Goal: Register for event/course

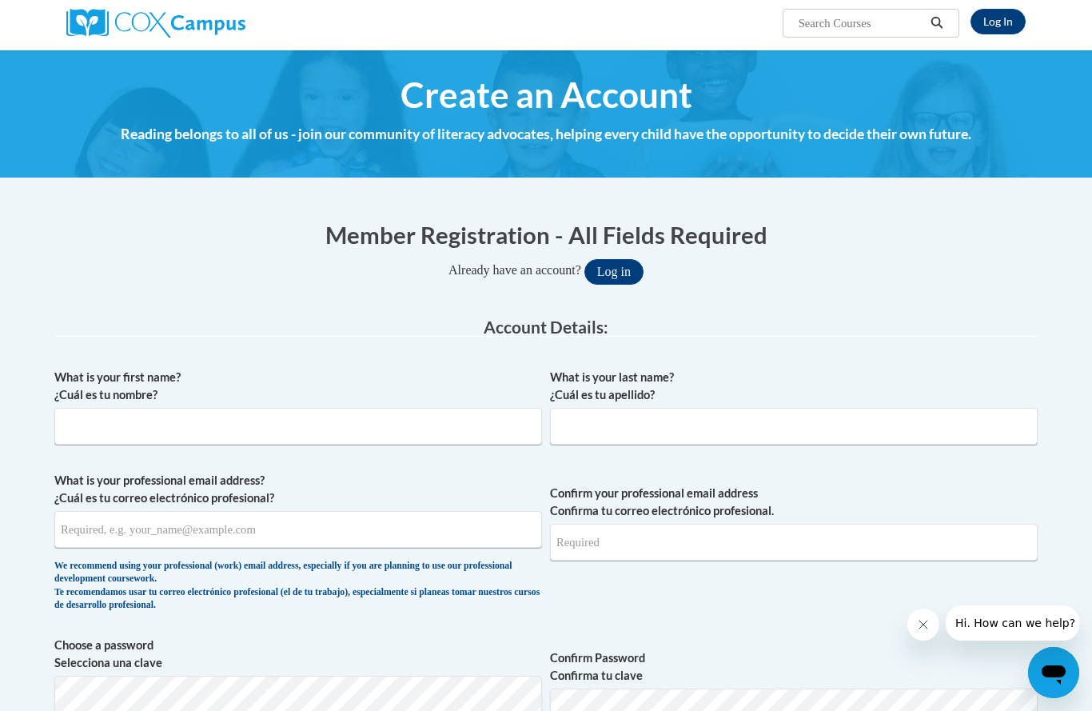
scroll to position [125, 0]
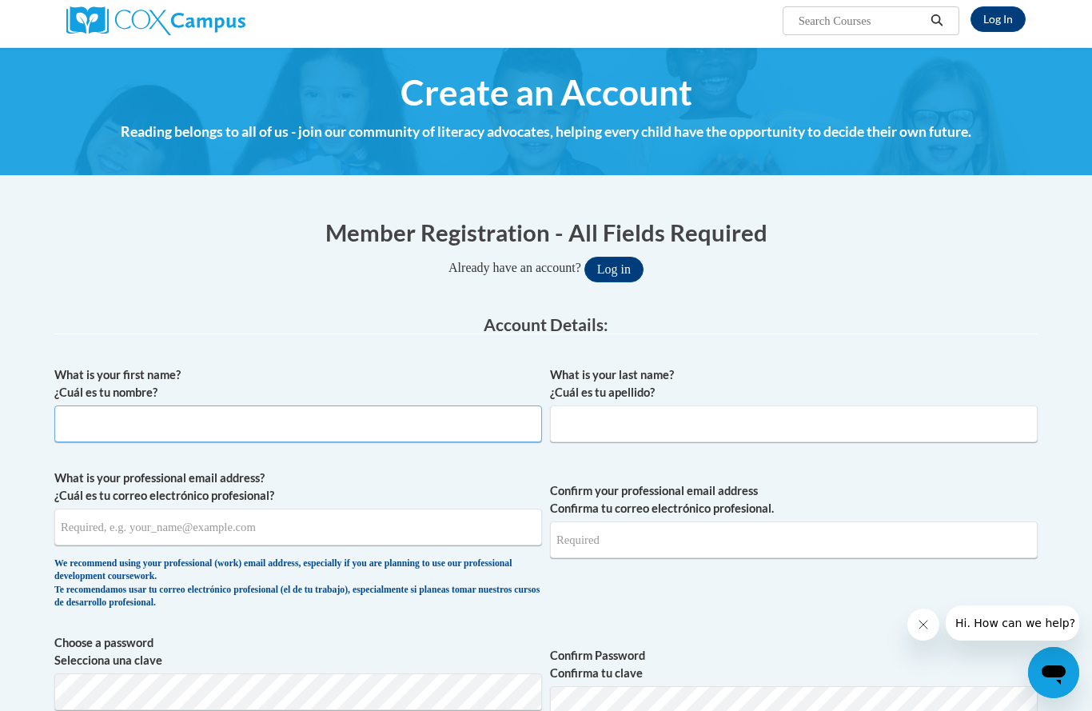
click at [375, 422] on input "What is your first name? ¿Cuál es tu nombre?" at bounding box center [298, 423] width 488 height 37
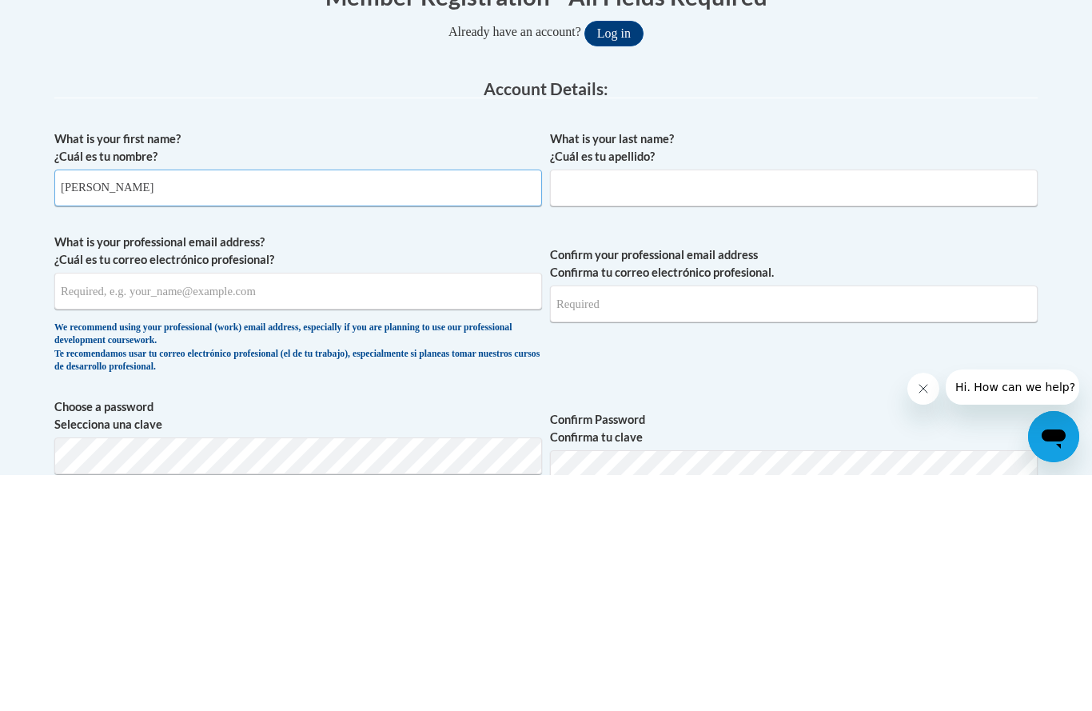
type input "Danica"
click at [757, 405] on input "What is your last name? ¿Cuál es tu apellido?" at bounding box center [794, 423] width 488 height 37
type input "L"
type input "Kirk"
click at [412, 508] on input "What is your professional email address? ¿Cuál es tu correo electrónico profesi…" at bounding box center [298, 526] width 488 height 37
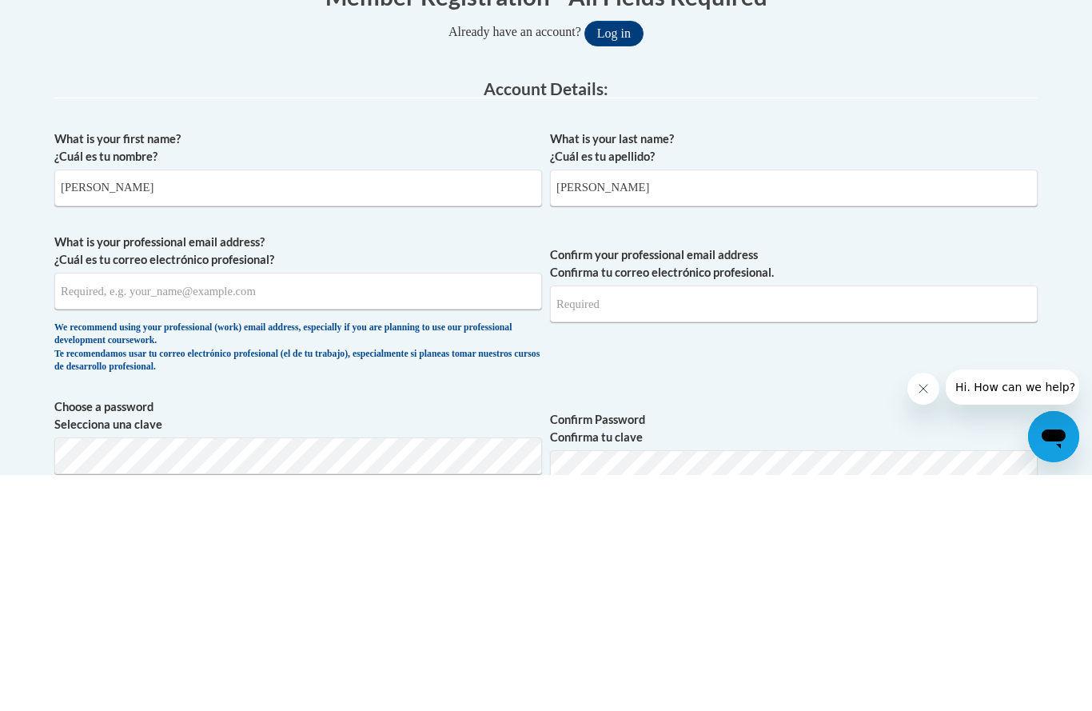
scroll to position [360, 0]
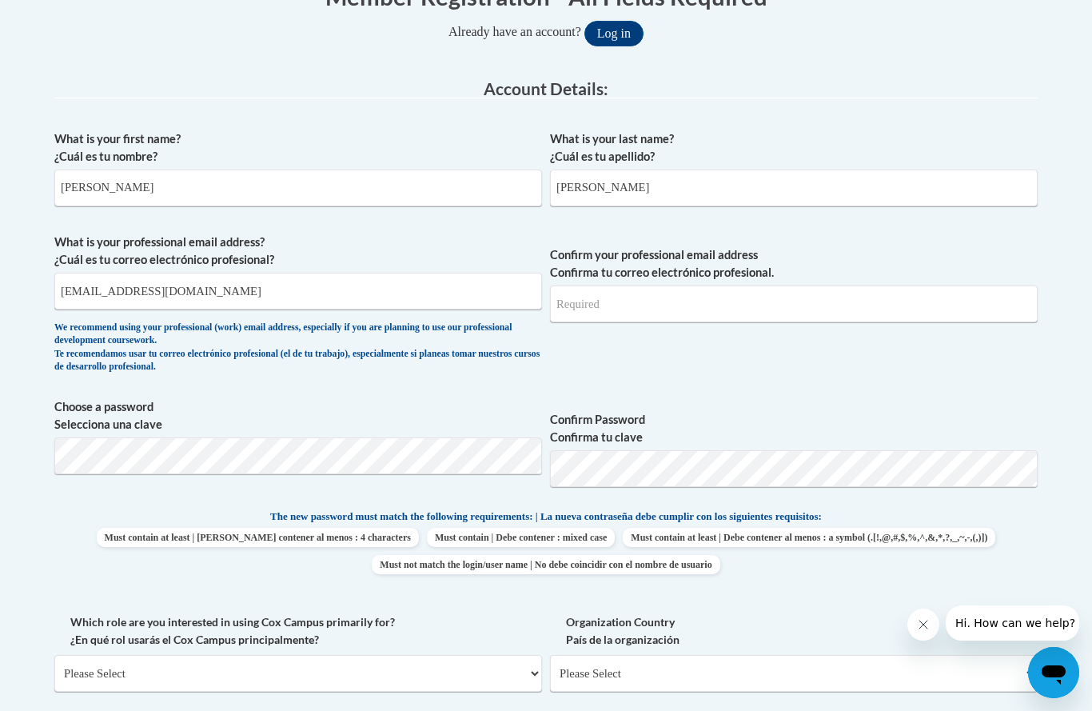
type input "Dkirk6@kent.edu"
click at [781, 305] on input "Confirm your professional email address Confirma tu correo electrónico profesio…" at bounding box center [794, 303] width 488 height 37
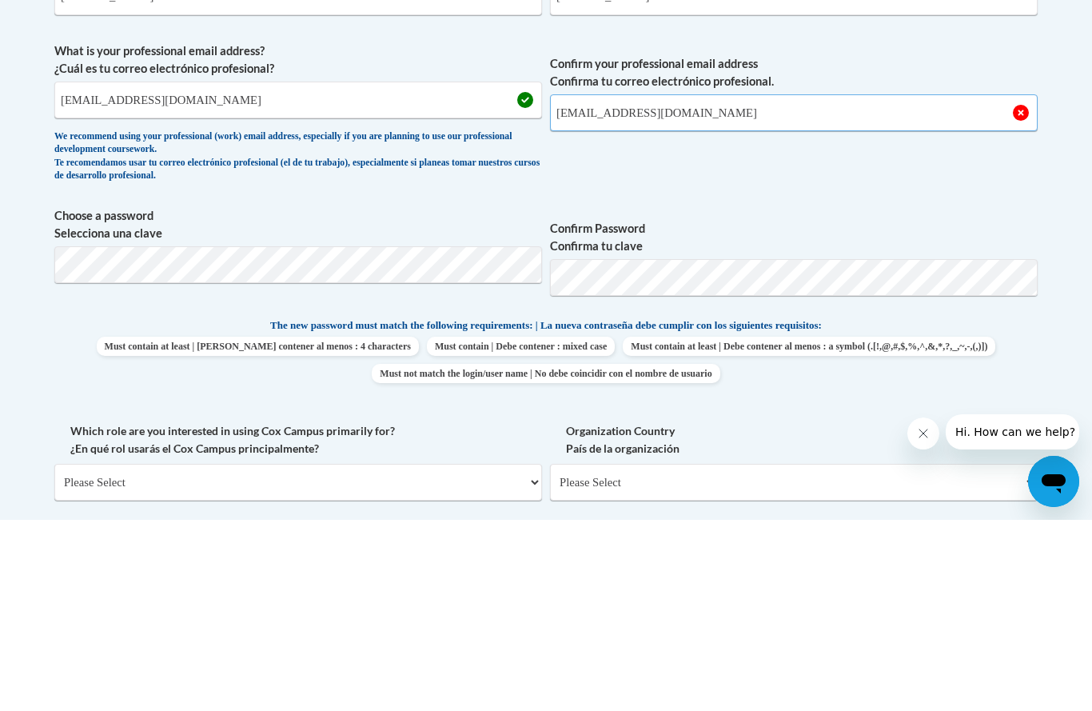
type input "dkirk6@kent.edu"
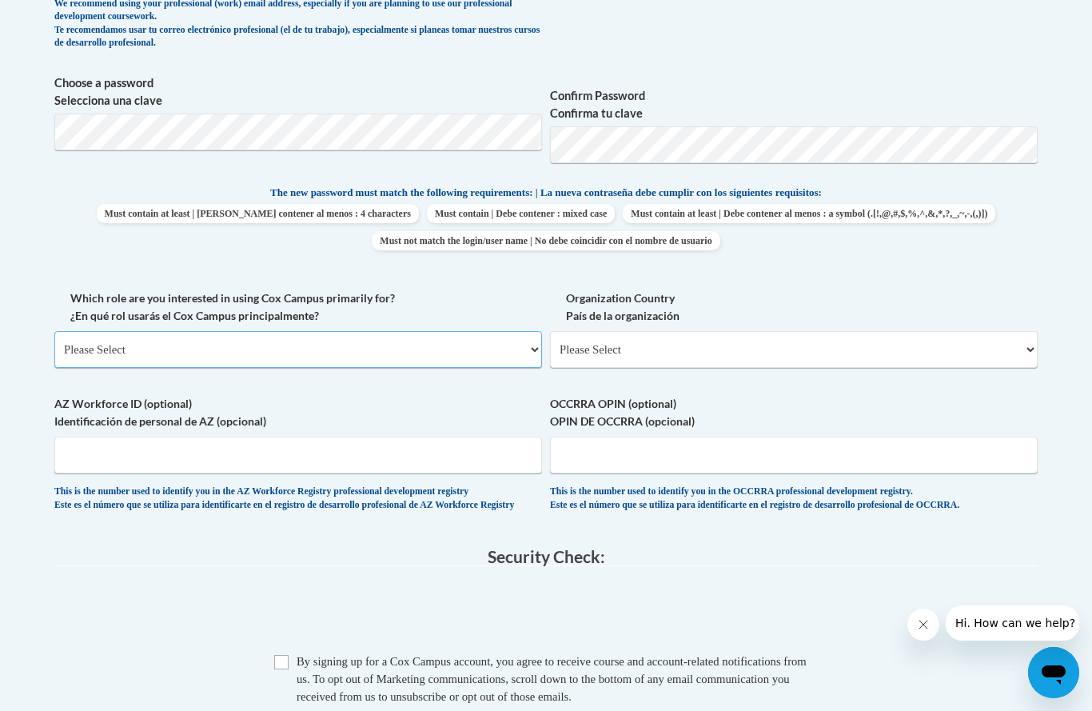
scroll to position [695, 0]
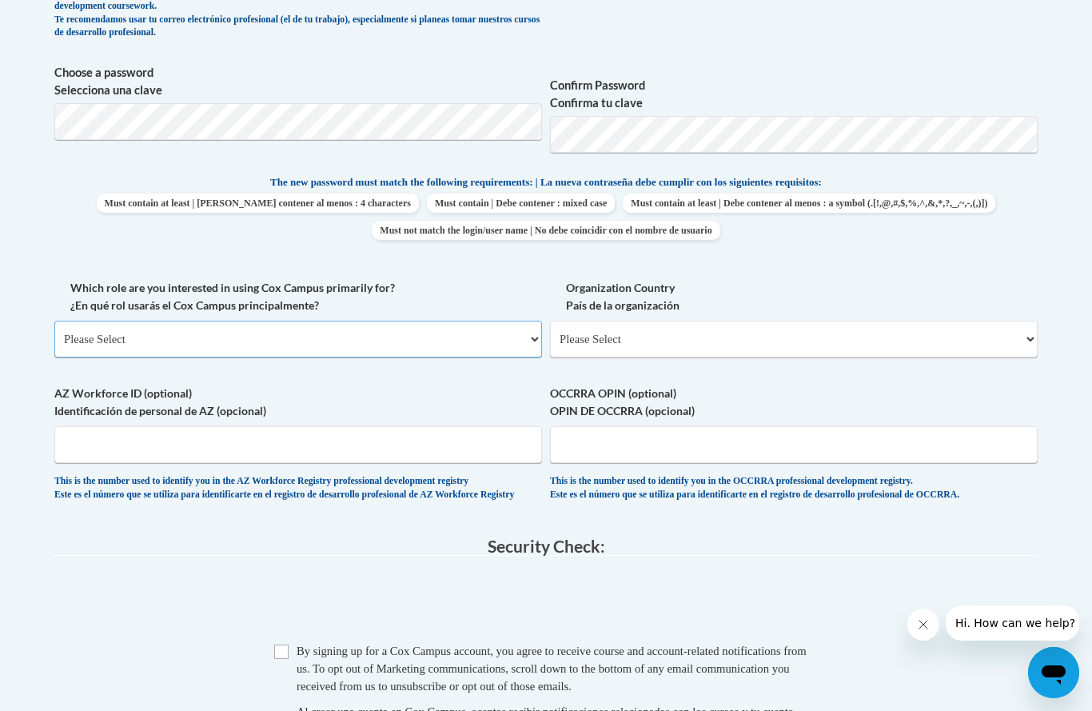
click at [445, 338] on select "Please Select College/University | Colegio/Universidad Community/Nonprofit Part…" at bounding box center [298, 339] width 488 height 37
select select "fbf2d438-af2f-41f8-98f1-81c410e29de3"
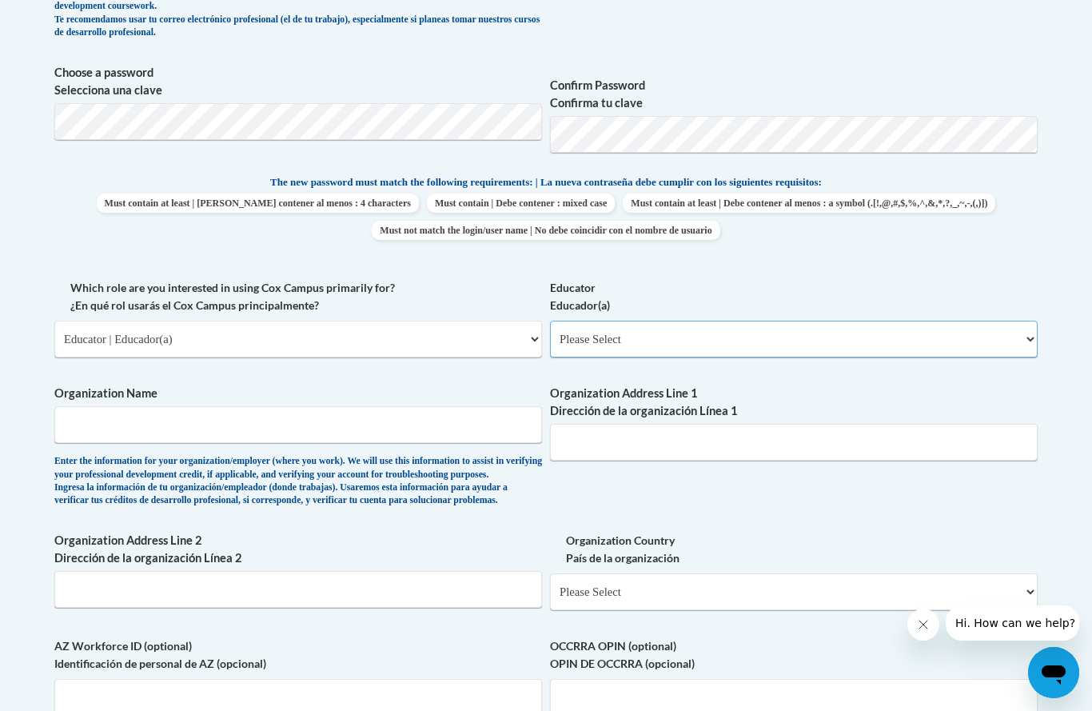
click at [735, 334] on select "Please Select Early Learning/Daycare Teacher/Family Home Care Provider | Maestr…" at bounding box center [794, 339] width 488 height 37
select select "5e2af403-4f2c-4e49-a02f-103e55d7b75b"
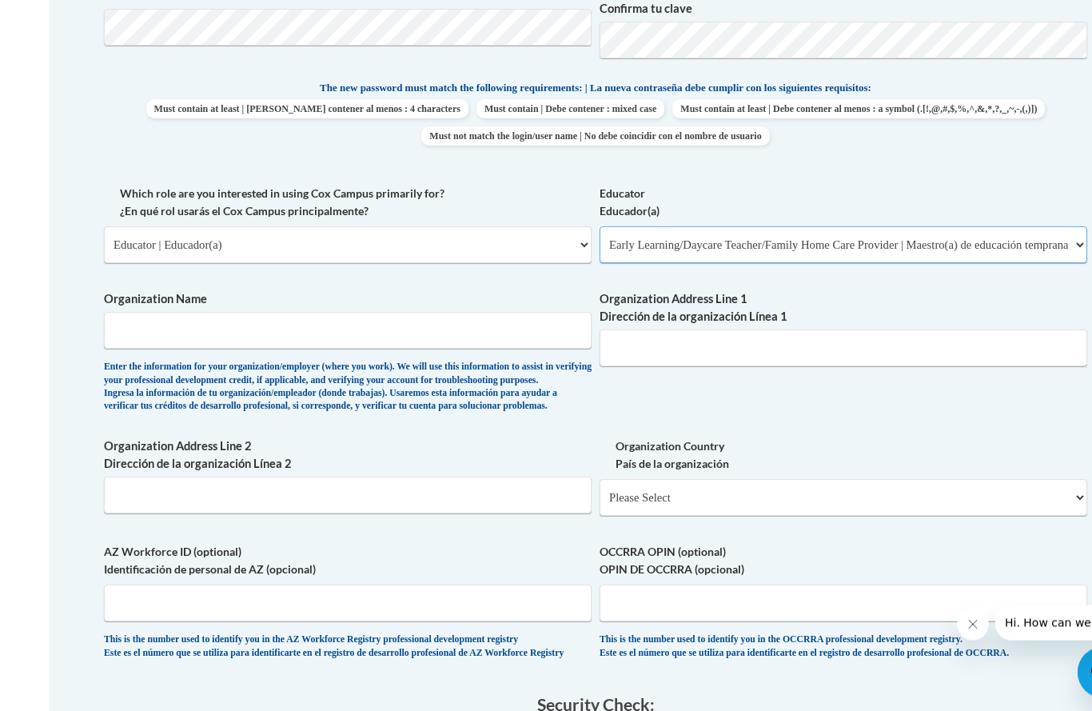
scroll to position [789, 0]
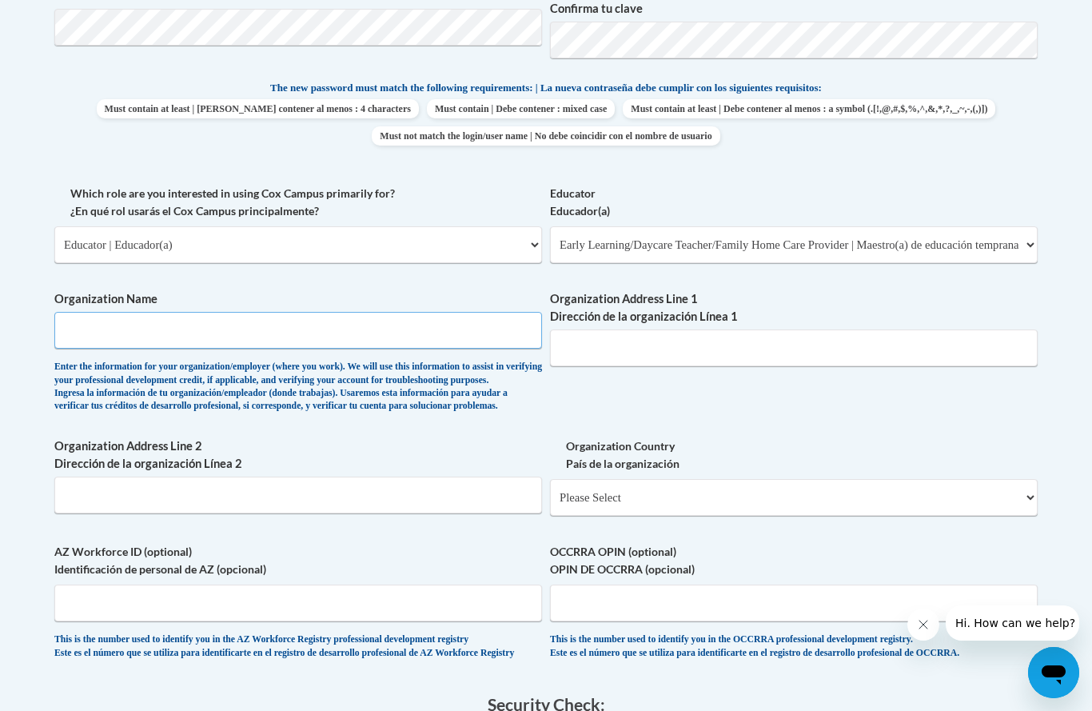
click at [461, 322] on input "Organization Name" at bounding box center [298, 330] width 488 height 37
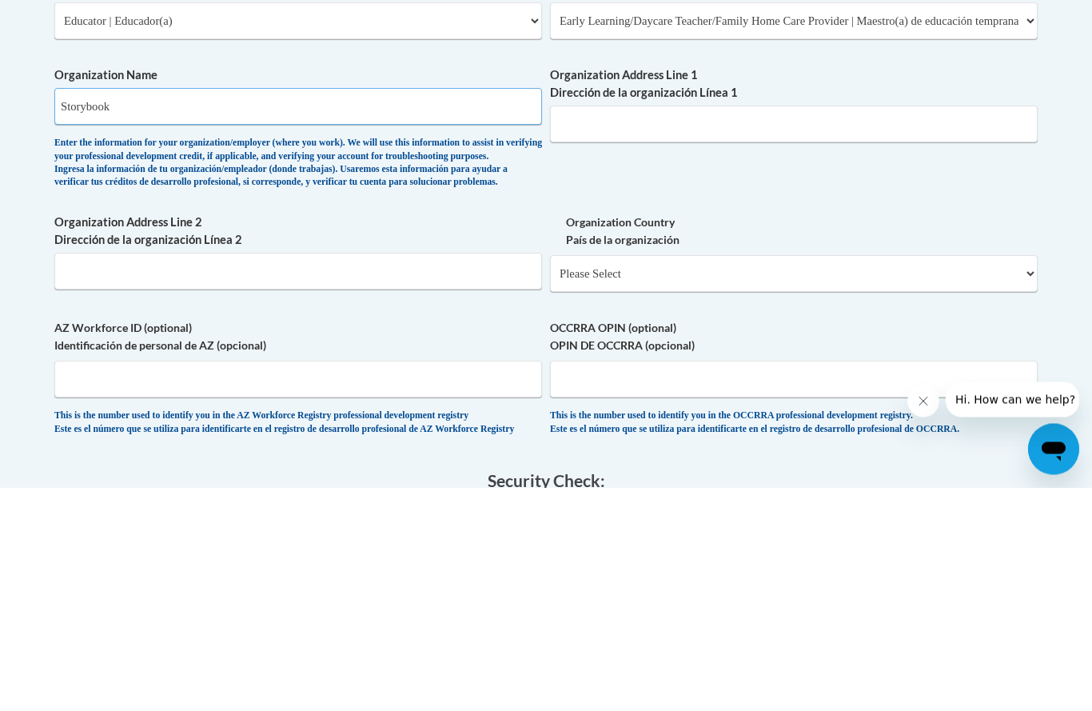
type input "Storybook"
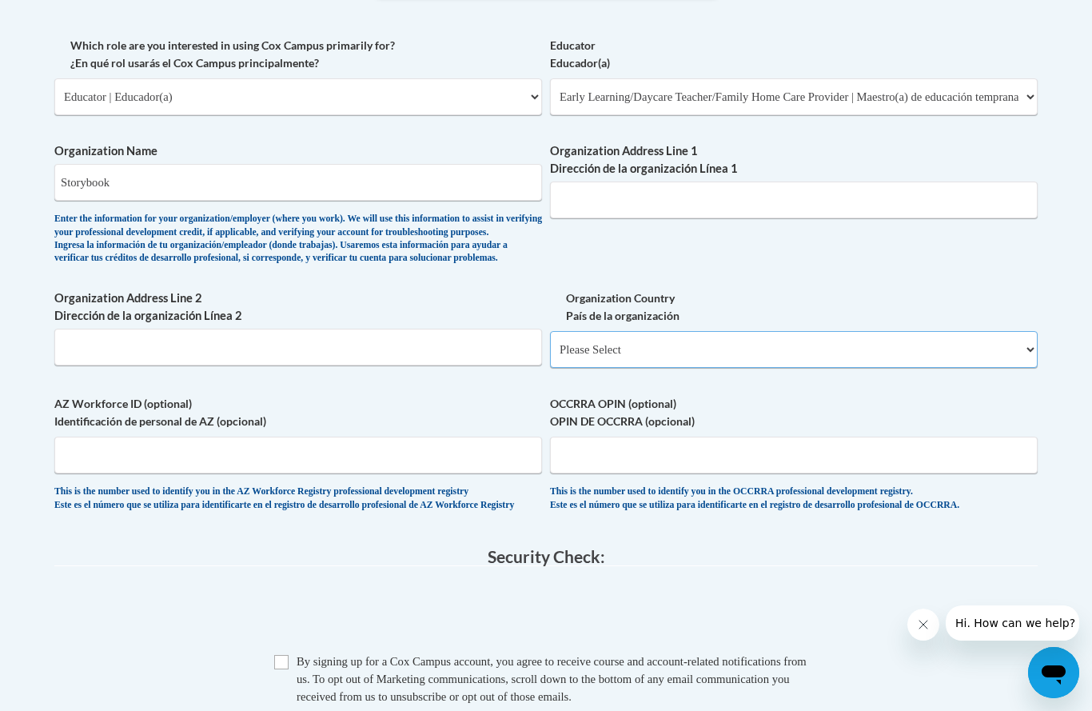
scroll to position [925, 0]
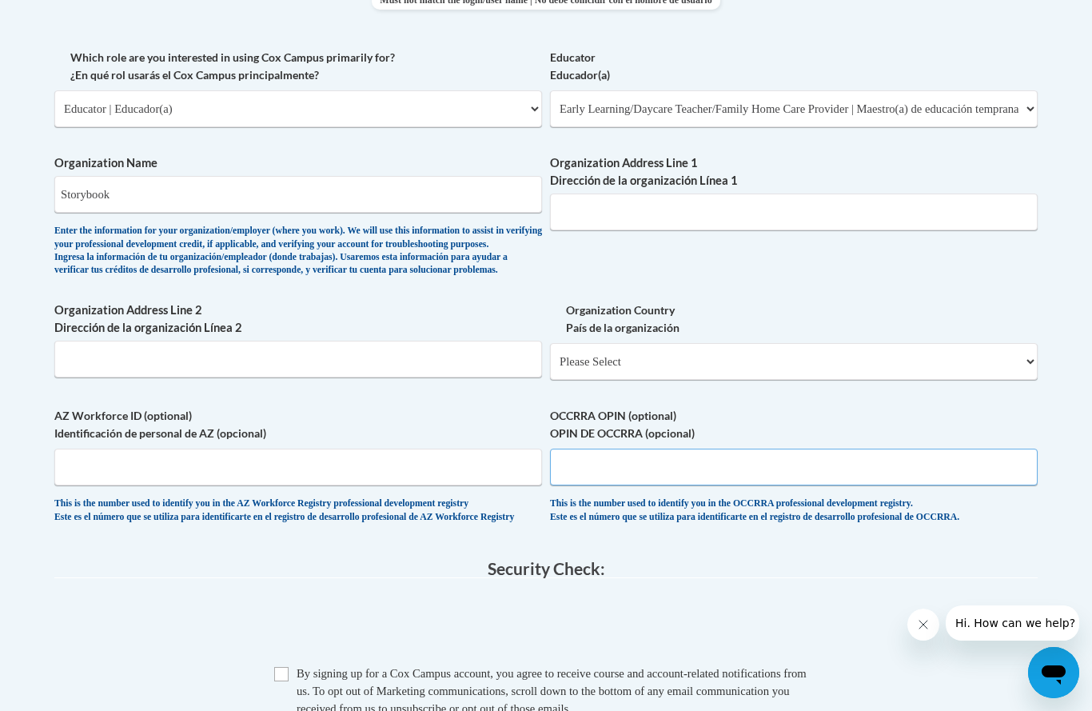
click at [783, 448] on input "OCCRRA OPIN (optional) OPIN DE OCCRRA (opcional)" at bounding box center [794, 466] width 488 height 37
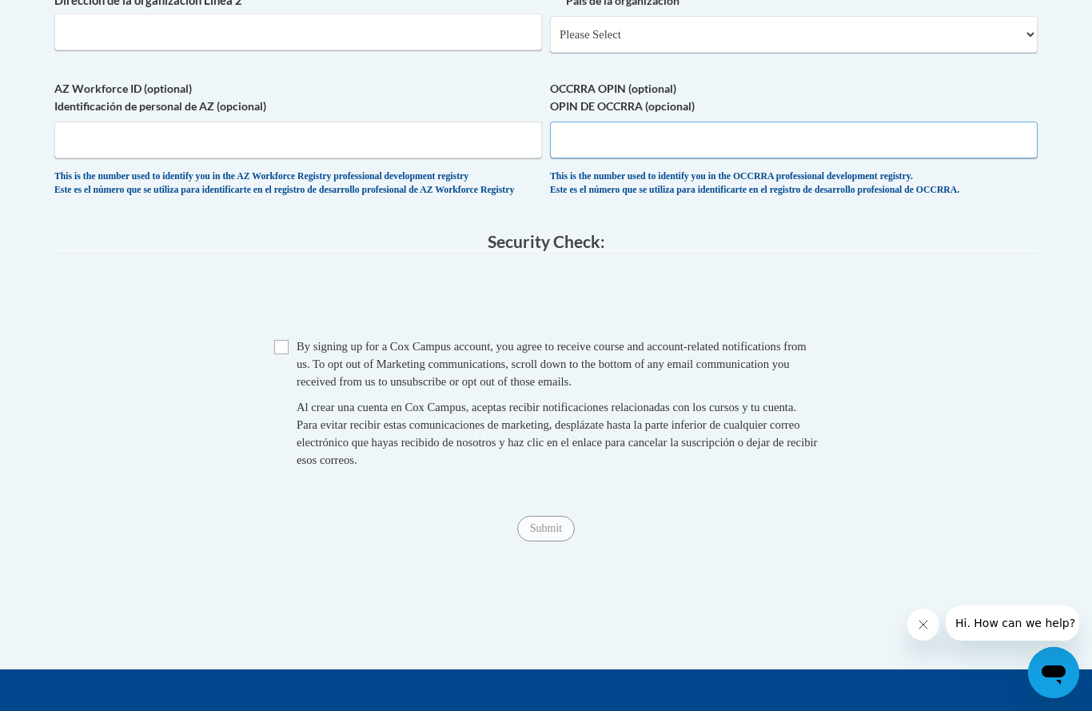
scroll to position [1253, 9]
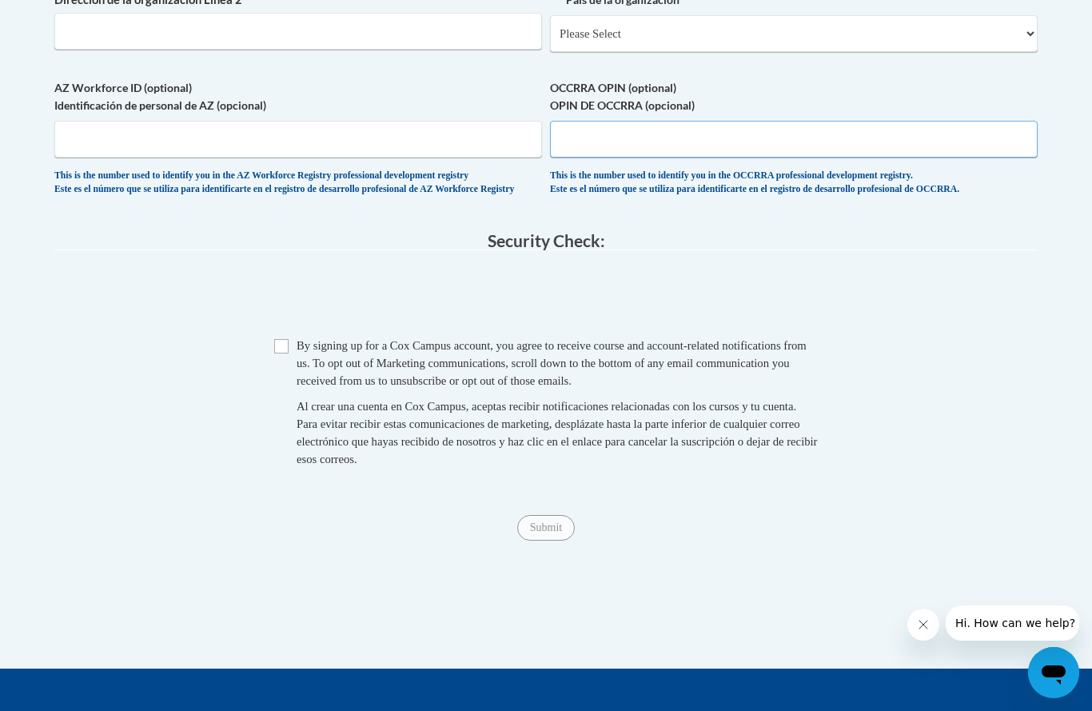
click at [798, 121] on input "OCCRRA OPIN (optional) OPIN DE OCCRRA (opcional)" at bounding box center [794, 139] width 488 height 37
type input "11430323"
click at [274, 339] on input "Checkbox" at bounding box center [281, 346] width 14 height 14
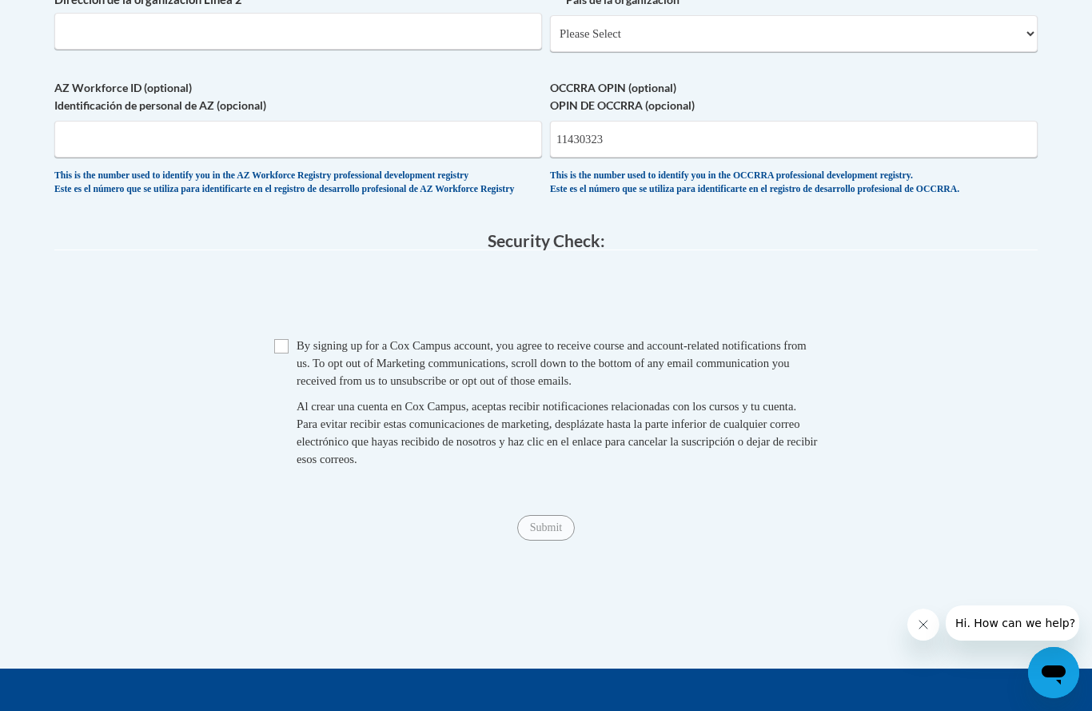
checkbox input "true"
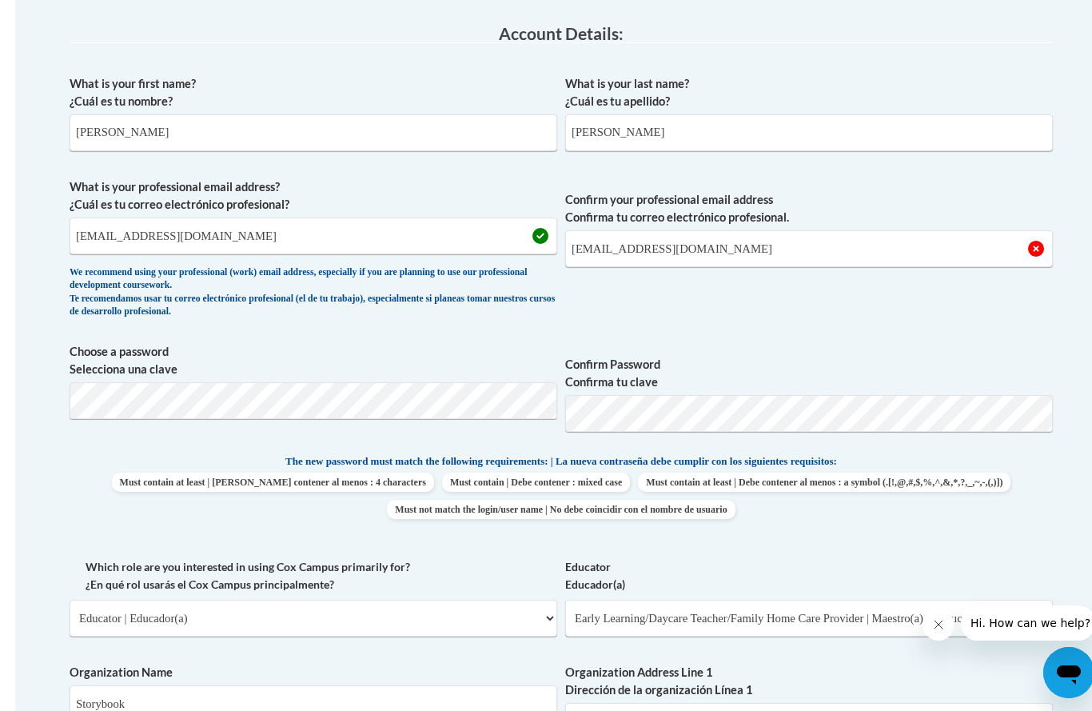
scroll to position [415, 0]
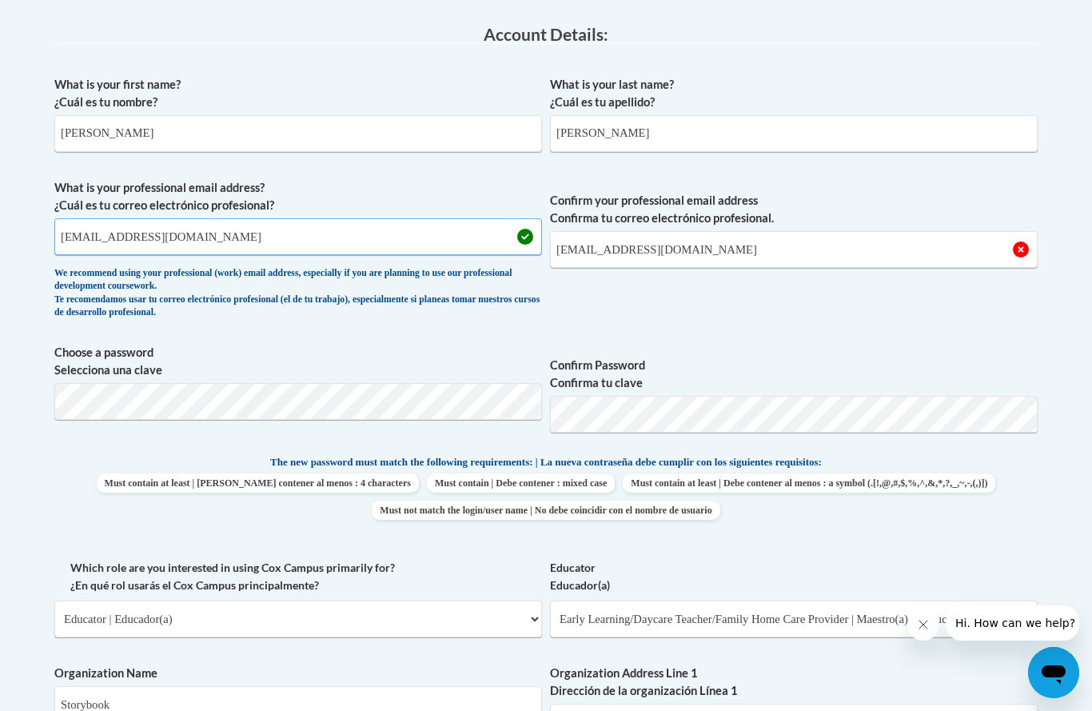
click at [83, 251] on input "Dkirk6@kent.edu" at bounding box center [298, 236] width 488 height 37
click at [66, 239] on input "Dkirk6@kent.edu" at bounding box center [298, 236] width 488 height 37
type input "dkirk6@kent.edu"
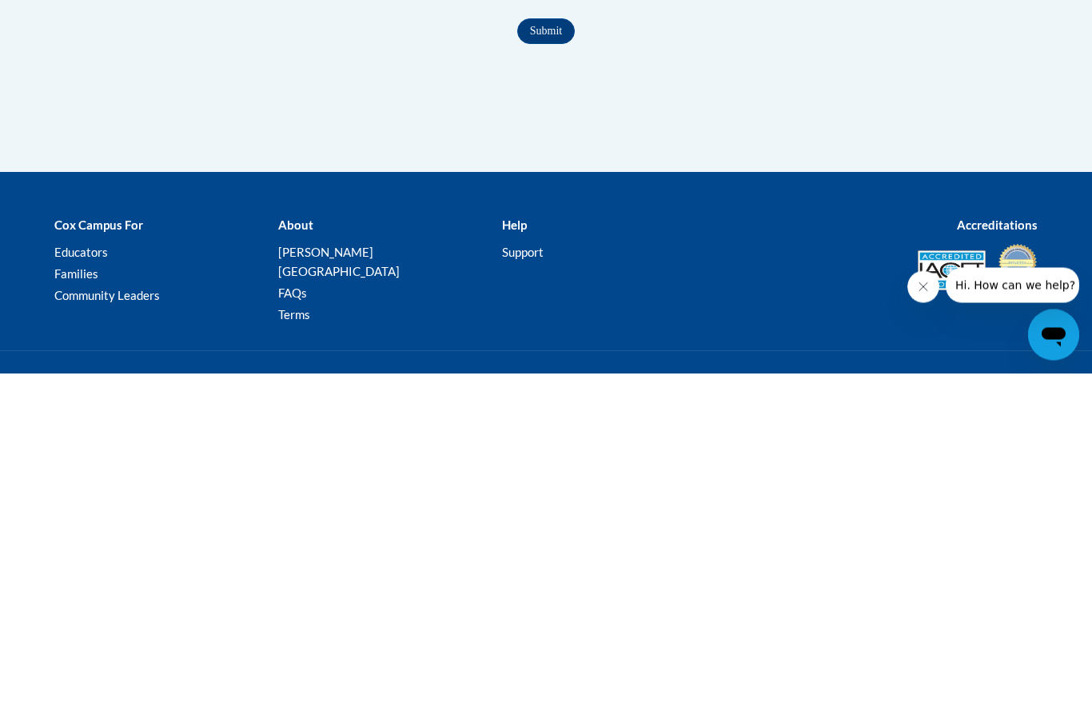
scroll to position [1457, 0]
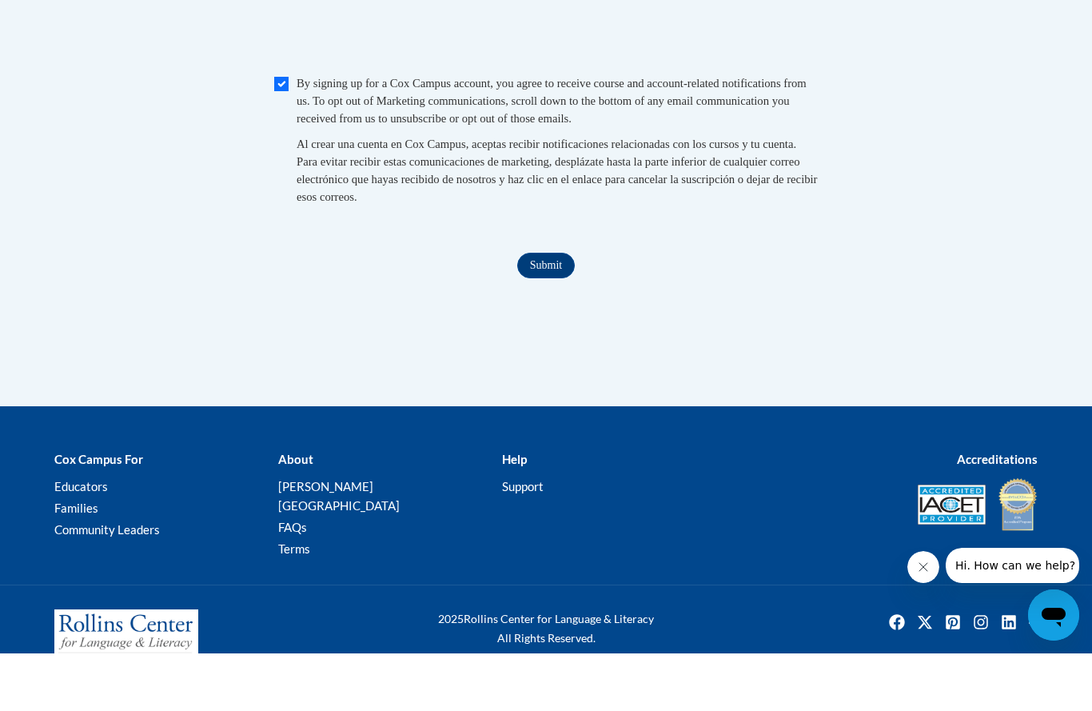
click at [532, 310] on input "Submit" at bounding box center [546, 323] width 58 height 26
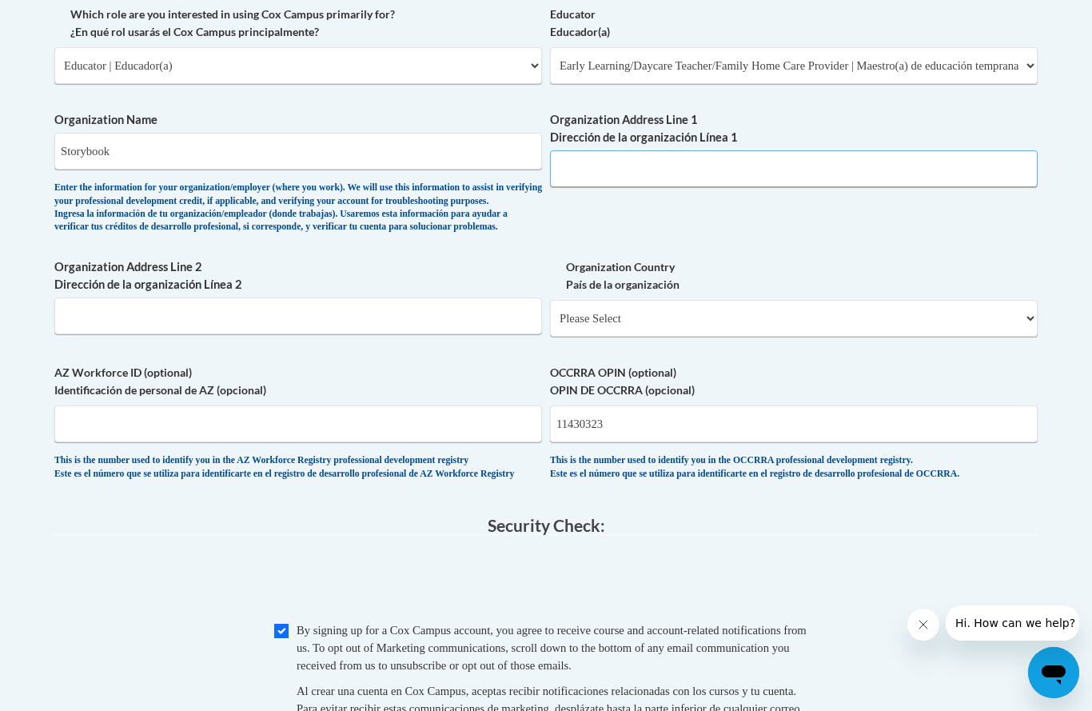
click at [711, 157] on input "Organization Address Line 1 Dirección de la organización Línea 1" at bounding box center [794, 168] width 488 height 37
type input "Storybook Preschool & Daycare"
click at [469, 297] on input "Organization Address Line 2 Dirección de la organización Línea 2" at bounding box center [298, 315] width 488 height 37
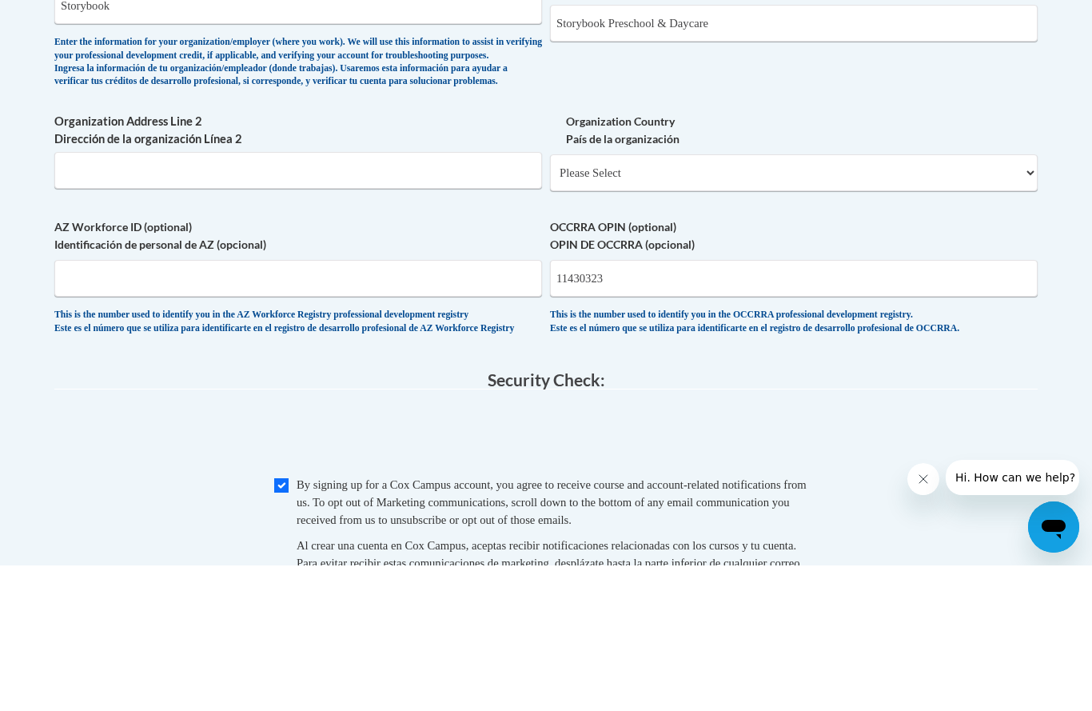
scroll to position [1113, 0]
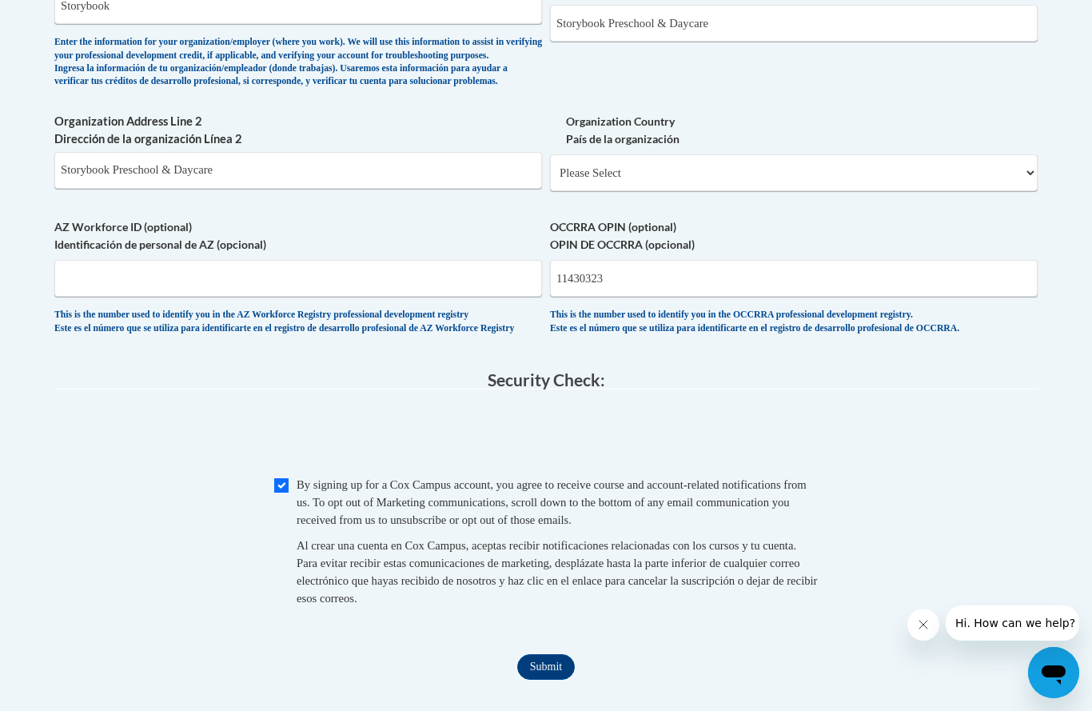
type input "Storybook Preschool & Daycare"
click at [788, 158] on select "Please Select United States | Estados Unidos Outside of the United States | Fue…" at bounding box center [794, 172] width 488 height 37
select select "ad49bcad-a171-4b2e-b99c-48b446064914"
select select
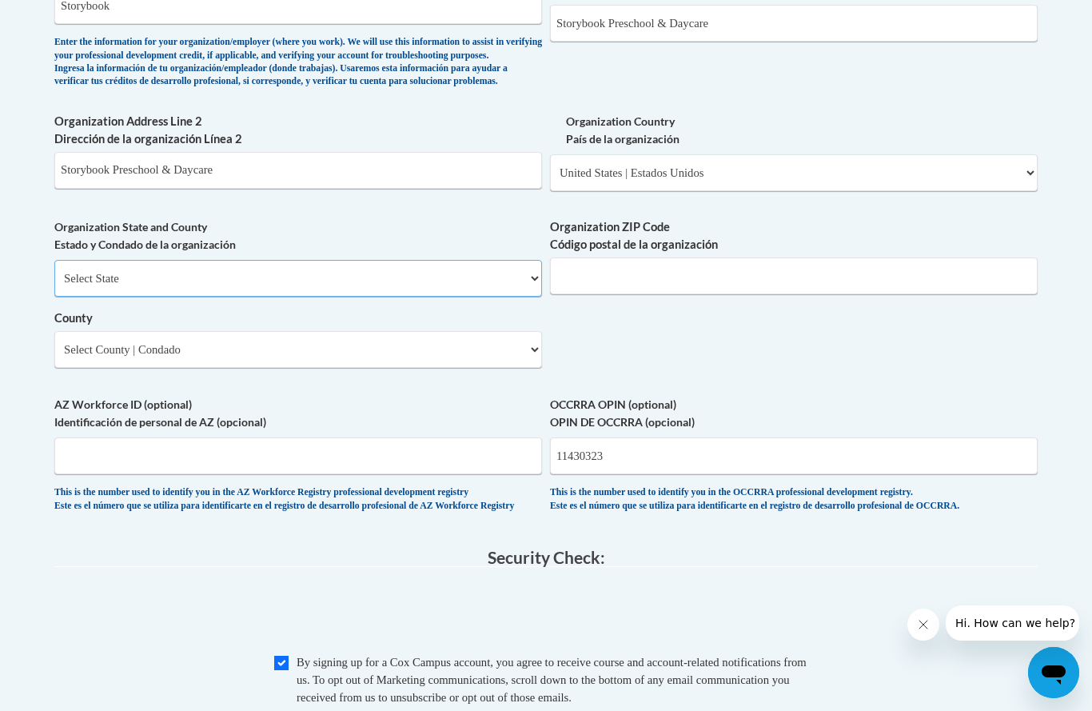
click at [500, 260] on select "Select State Alabama Alaska Arizona Arkansas California Colorado Connecticut De…" at bounding box center [298, 278] width 488 height 37
select select "Ohio"
click at [502, 331] on select "Select County Adams Allen Ashland Ashtabula Athens Auglaize Belmont Brown Butle…" at bounding box center [298, 349] width 488 height 37
select select "Trumbull"
click at [802, 259] on input "Organization ZIP Code Código postal de la organización" at bounding box center [794, 275] width 488 height 37
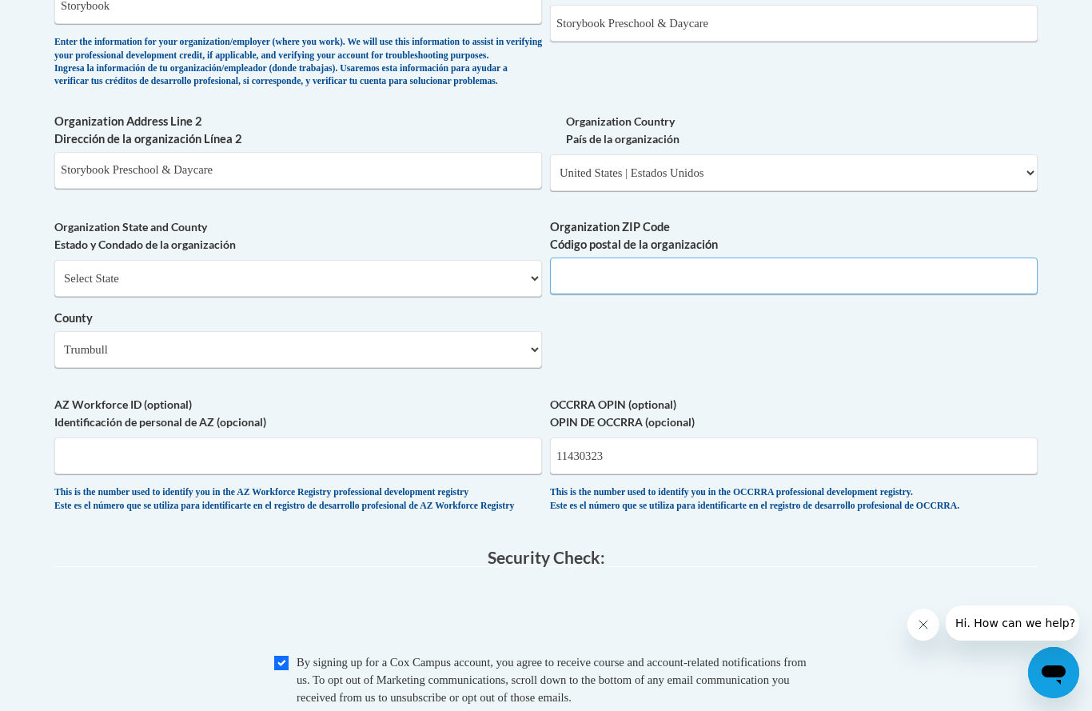
click at [746, 268] on input "Organization ZIP Code Código postal de la organización" at bounding box center [794, 275] width 488 height 37
type input "44512"
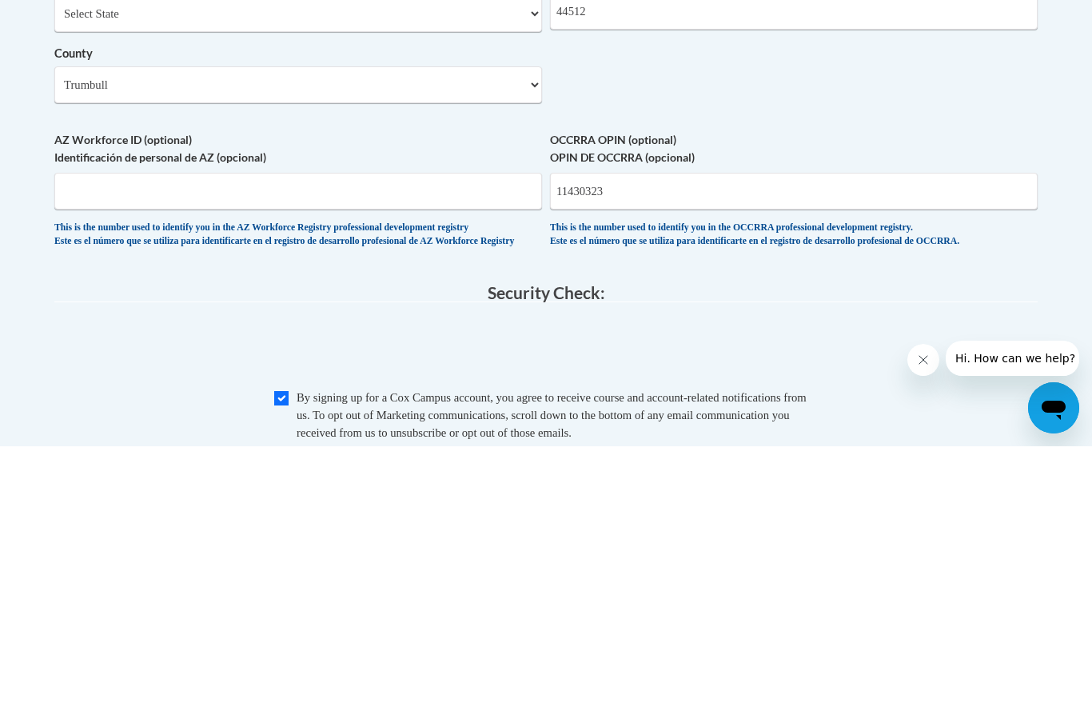
click at [1015, 548] on legend "Security Check:" at bounding box center [545, 557] width 983 height 18
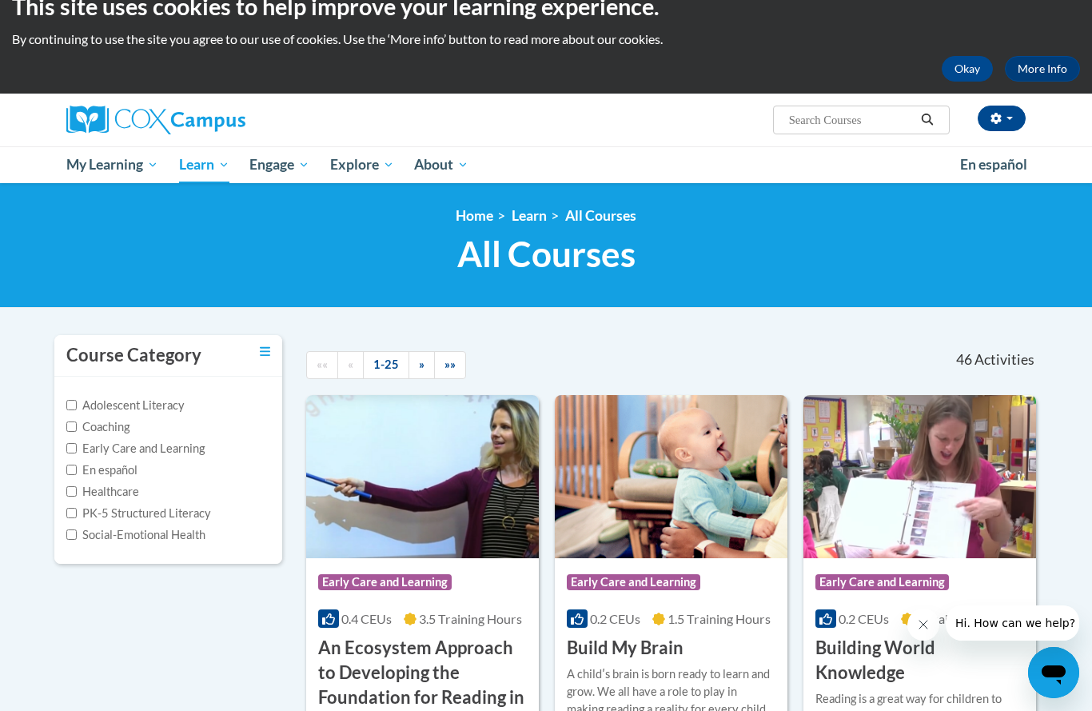
scroll to position [49, 0]
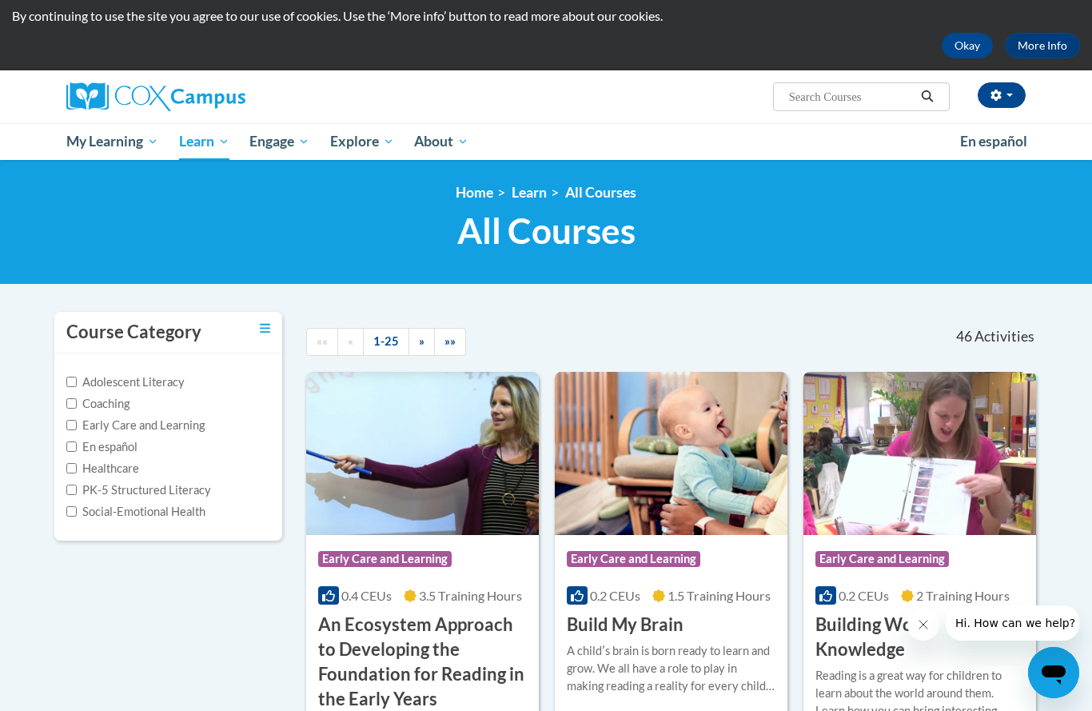
click at [865, 89] on input "Search..." at bounding box center [851, 96] width 128 height 19
type input "Power of language for infants"
click at [942, 83] on span "Search Search... Power of language for infants" at bounding box center [861, 96] width 177 height 29
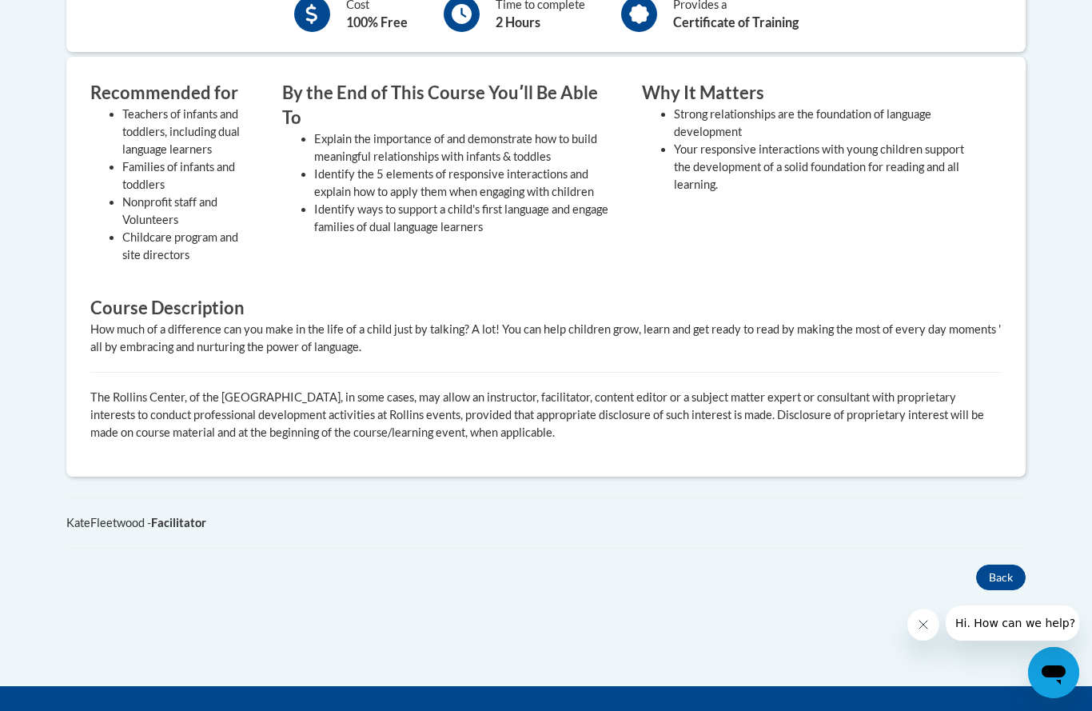
scroll to position [657, 0]
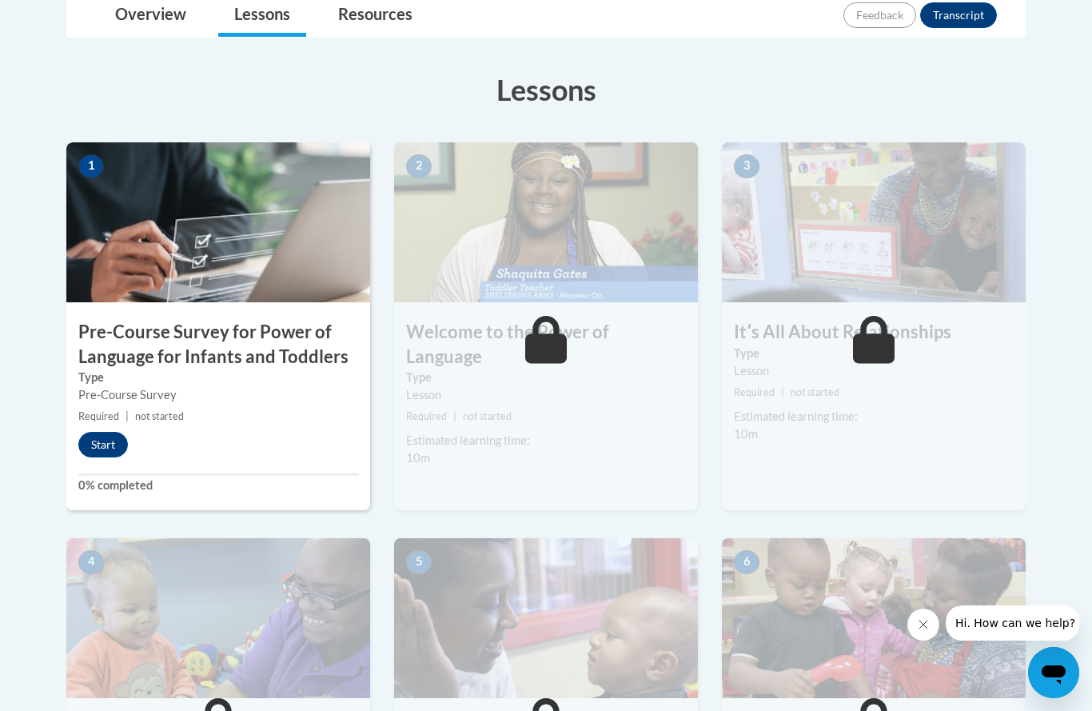
scroll to position [345, 0]
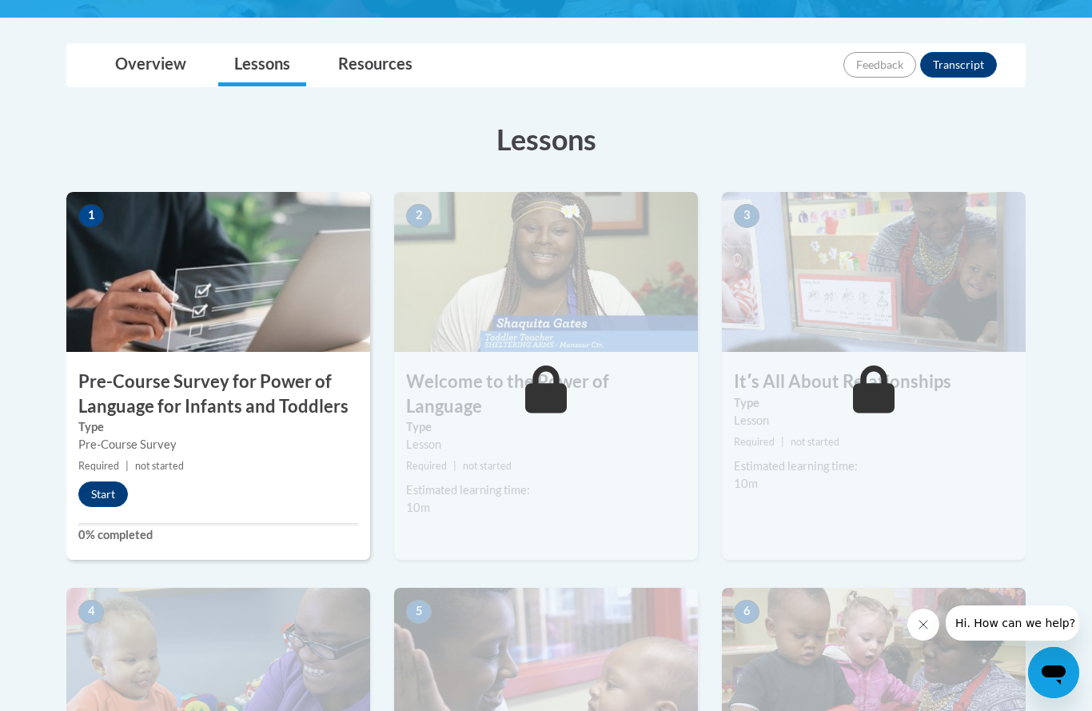
click at [108, 491] on button "Start" at bounding box center [103, 494] width 50 height 26
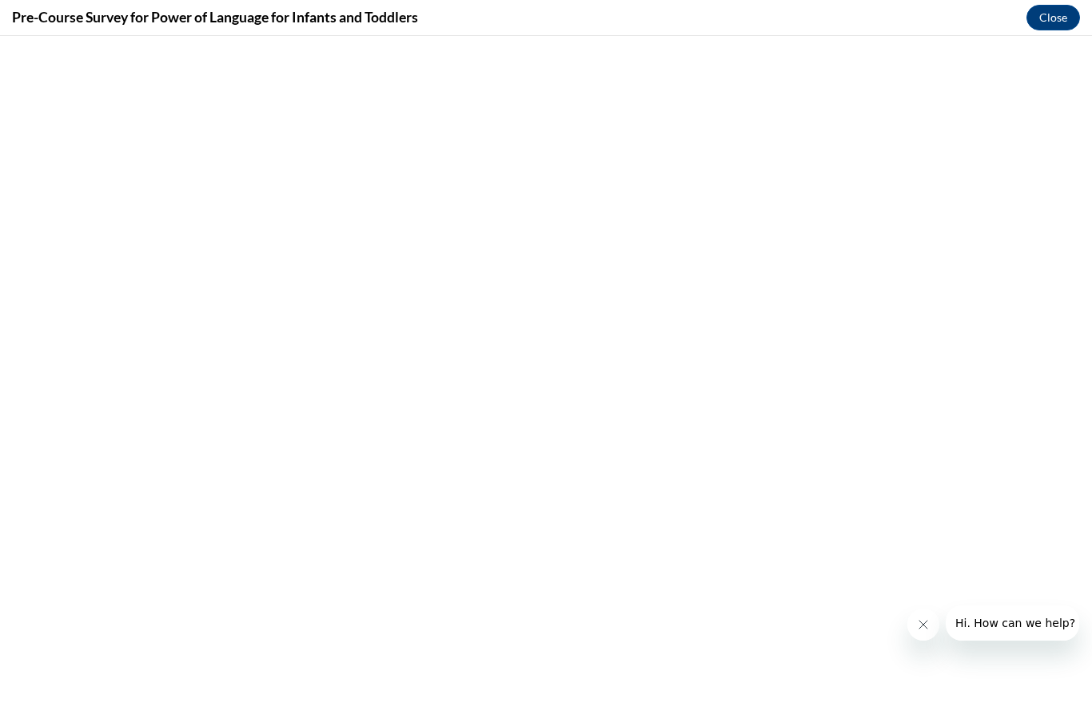
click at [926, 631] on icon "Close message from company" at bounding box center [923, 624] width 13 height 13
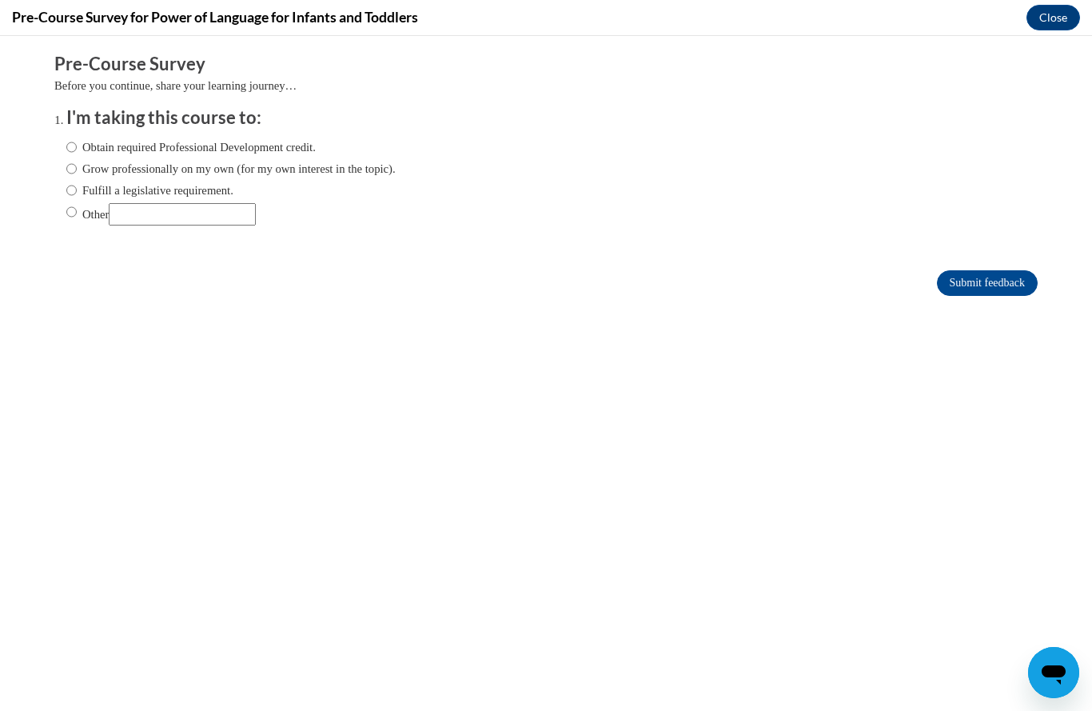
scroll to position [0, 0]
click at [289, 149] on label "Obtain required Professional Development credit." at bounding box center [190, 147] width 249 height 18
click at [77, 149] on input "Obtain required Professional Development credit." at bounding box center [71, 147] width 10 height 18
radio input "true"
click at [995, 293] on input "Submit feedback" at bounding box center [987, 283] width 101 height 26
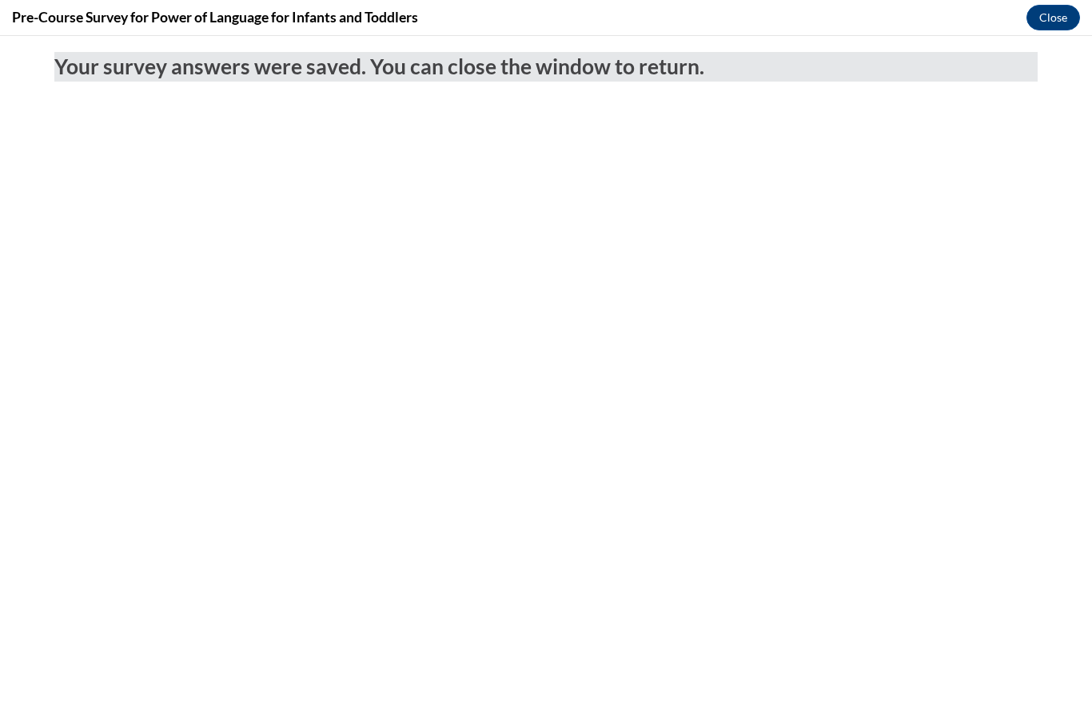
scroll to position [266, 0]
click at [1057, 15] on button "Close" at bounding box center [1053, 18] width 54 height 26
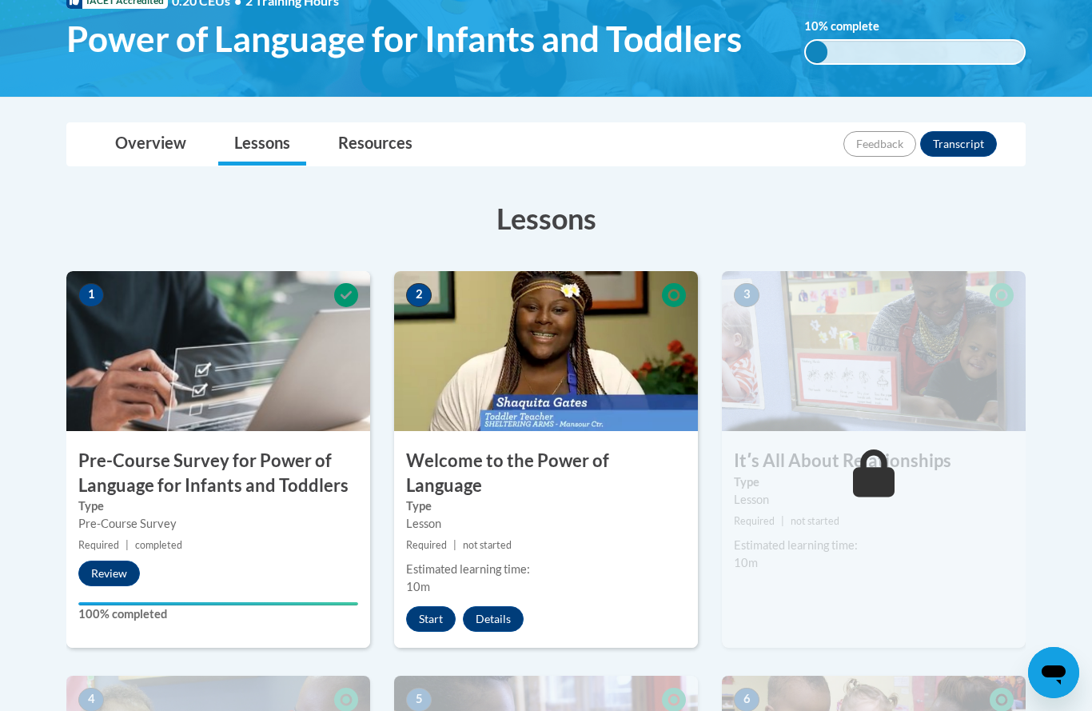
click at [417, 606] on button "Start" at bounding box center [431, 619] width 50 height 26
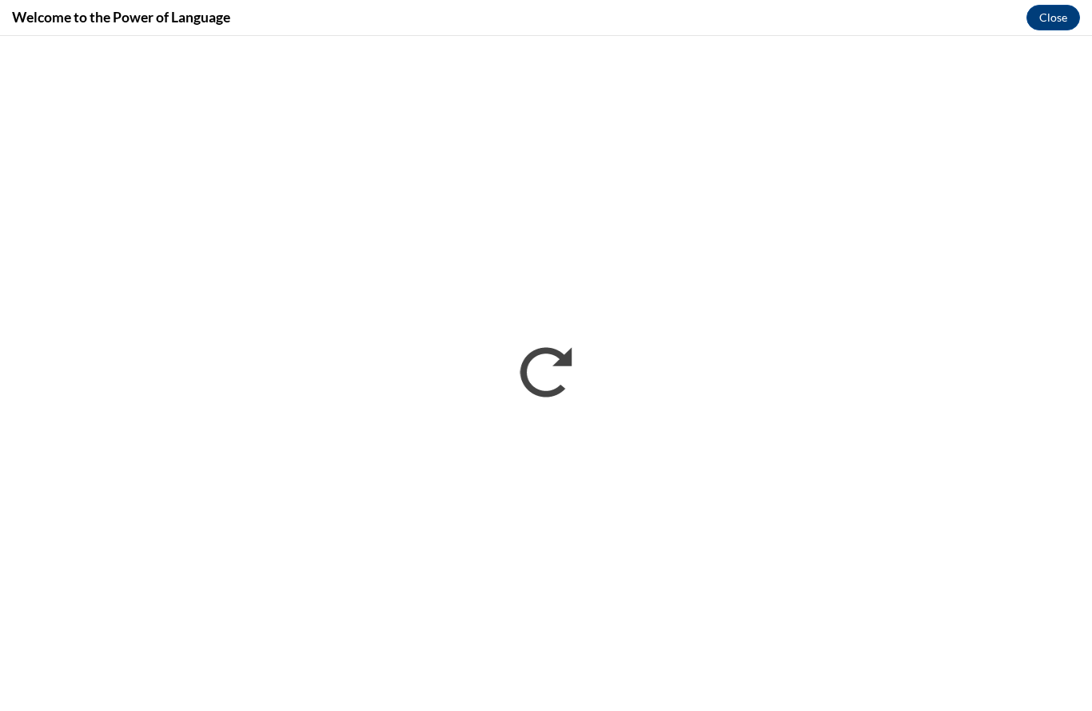
scroll to position [0, 0]
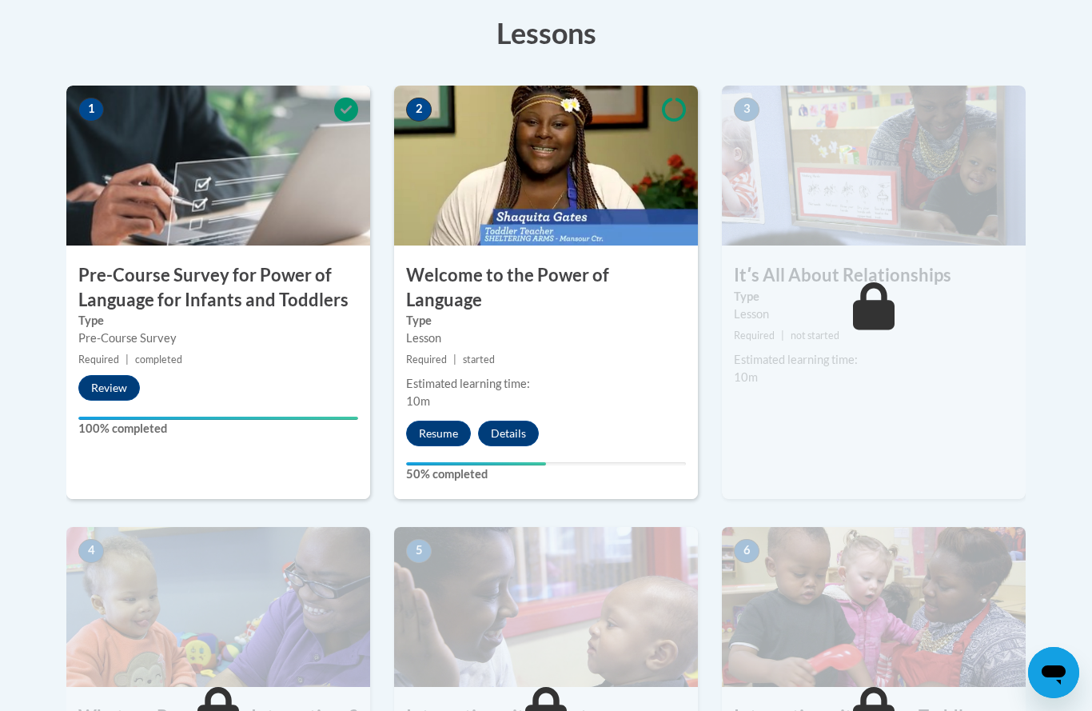
scroll to position [454, 0]
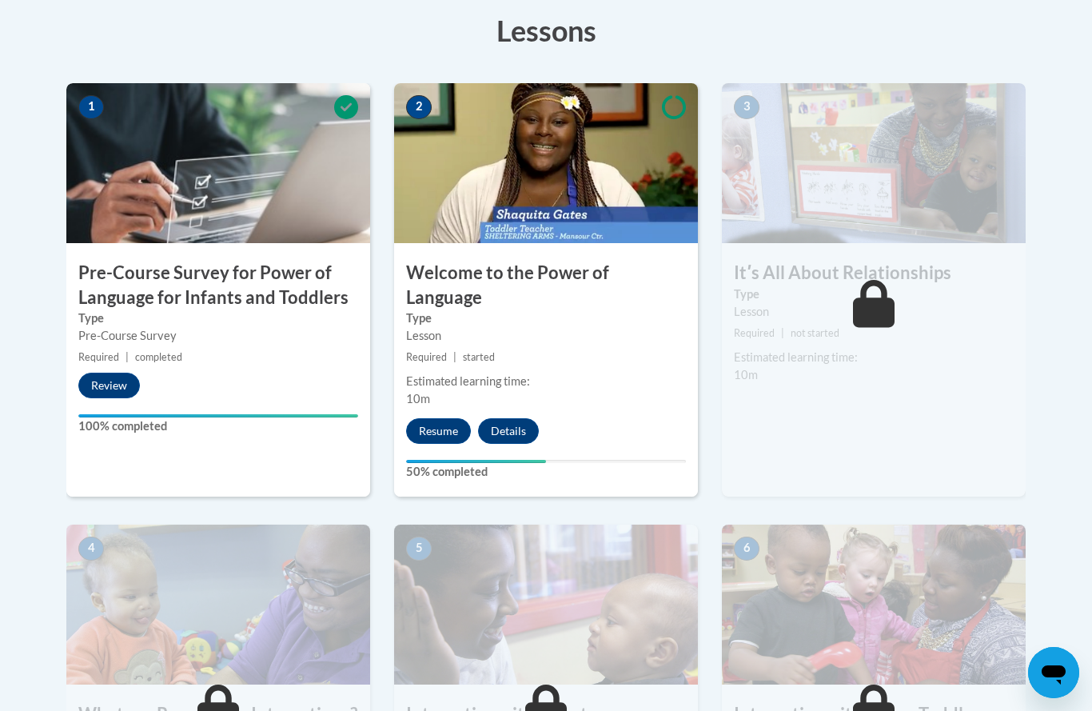
click at [945, 289] on label "Type" at bounding box center [874, 294] width 280 height 18
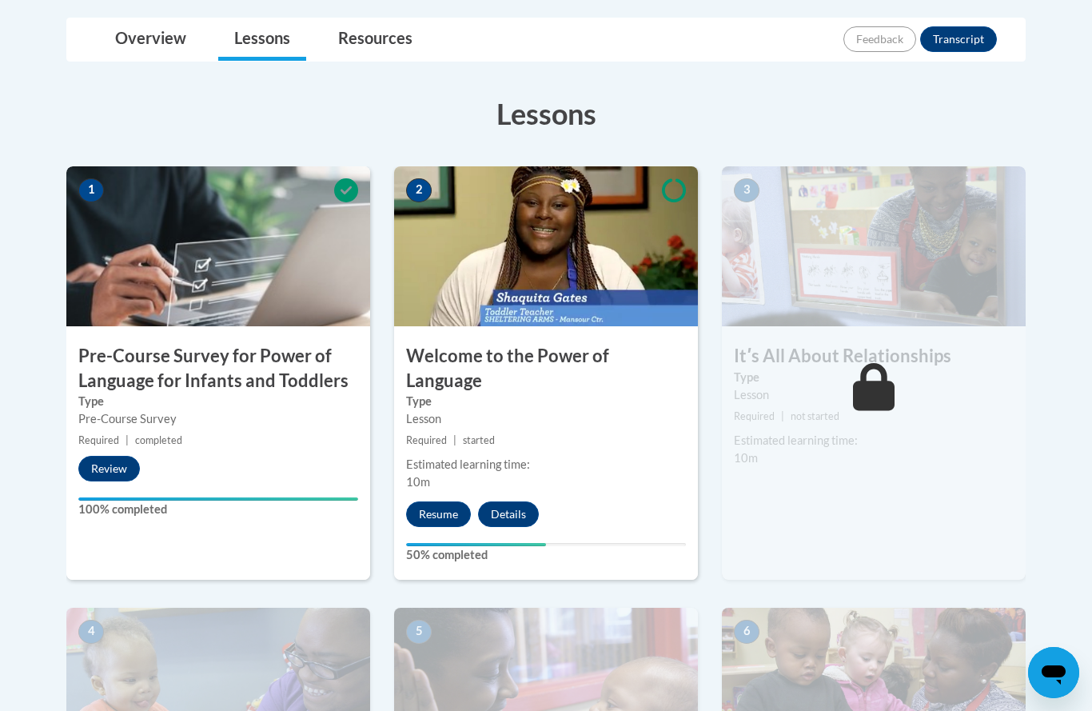
scroll to position [367, 0]
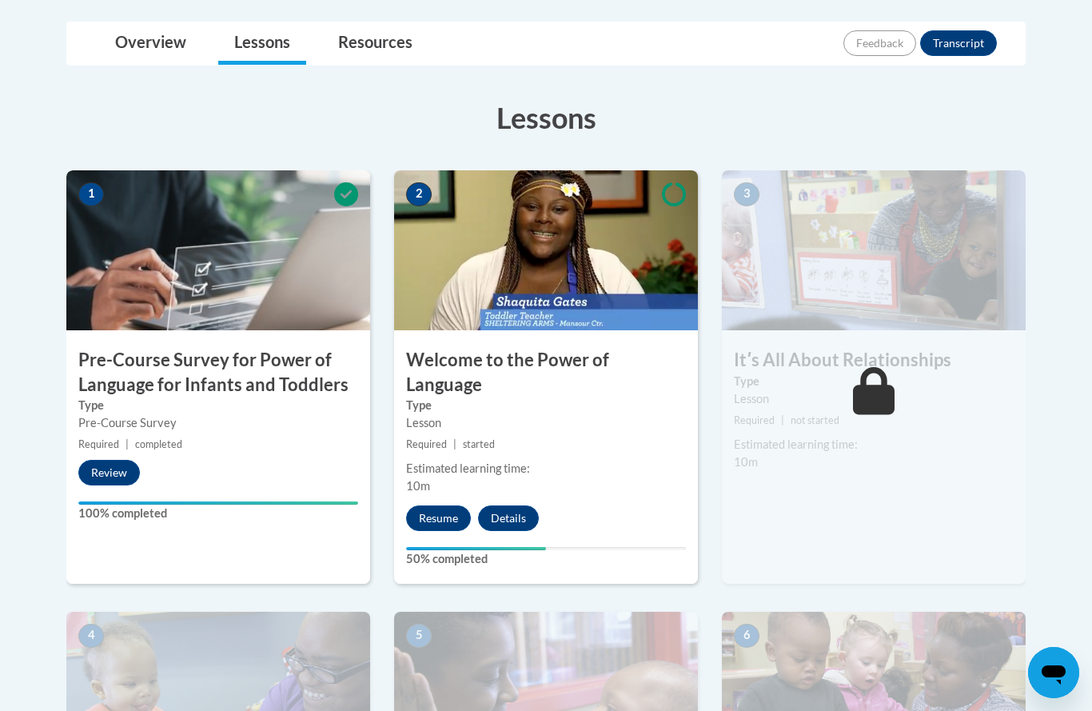
click at [440, 505] on button "Resume" at bounding box center [438, 518] width 65 height 26
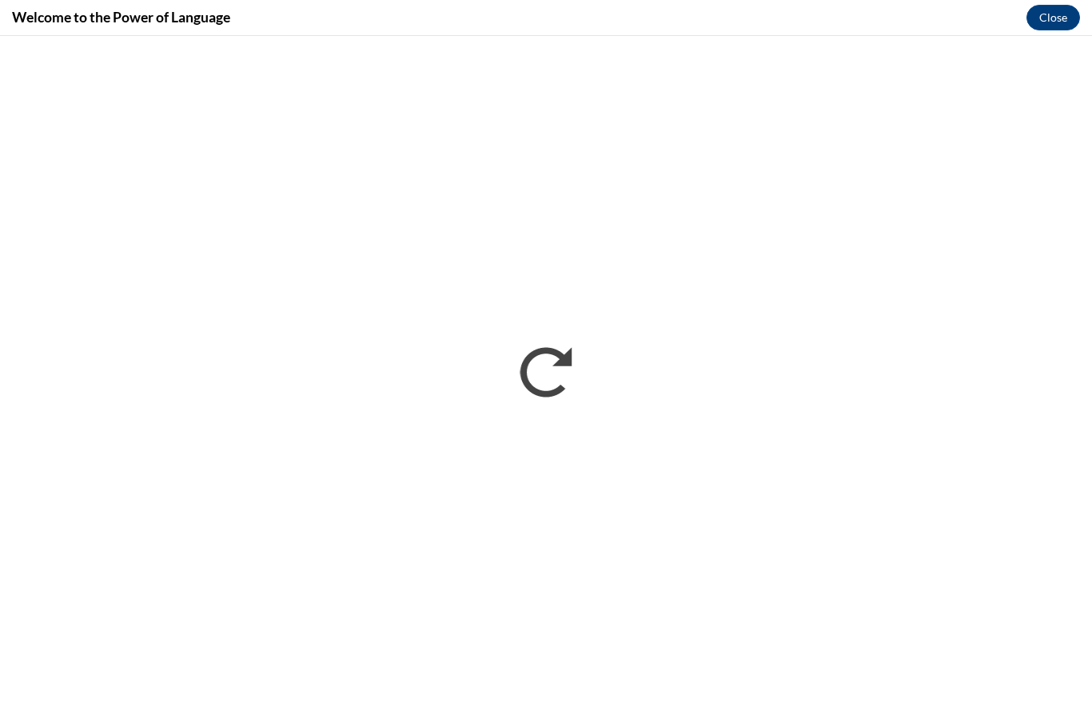
scroll to position [0, 0]
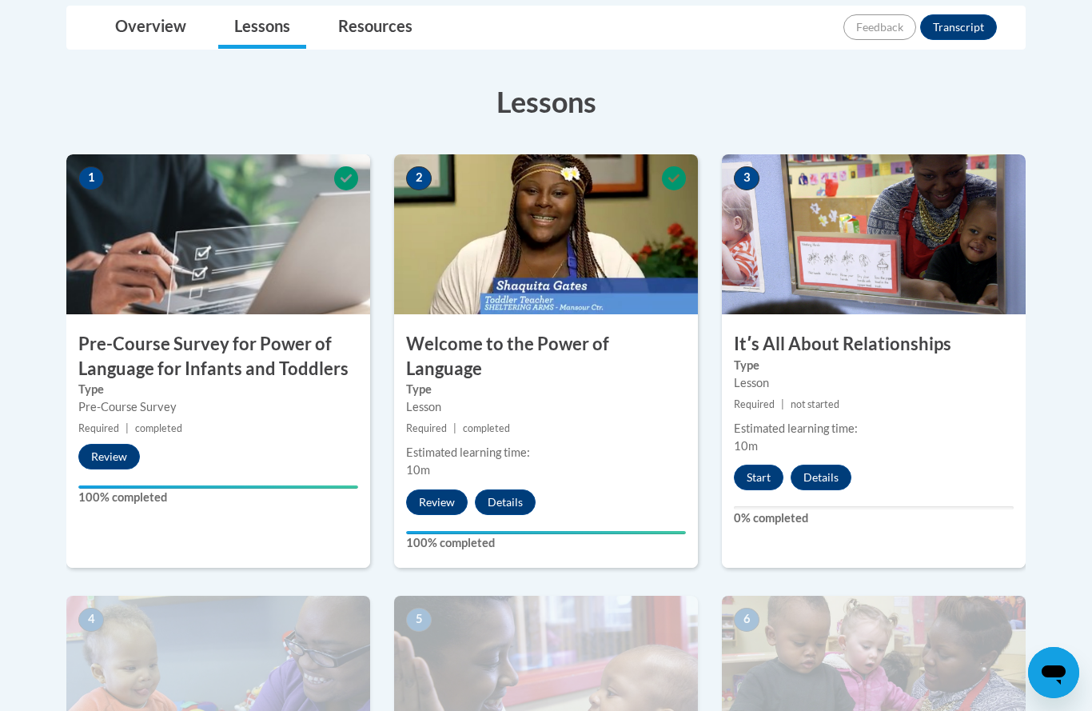
scroll to position [443, 0]
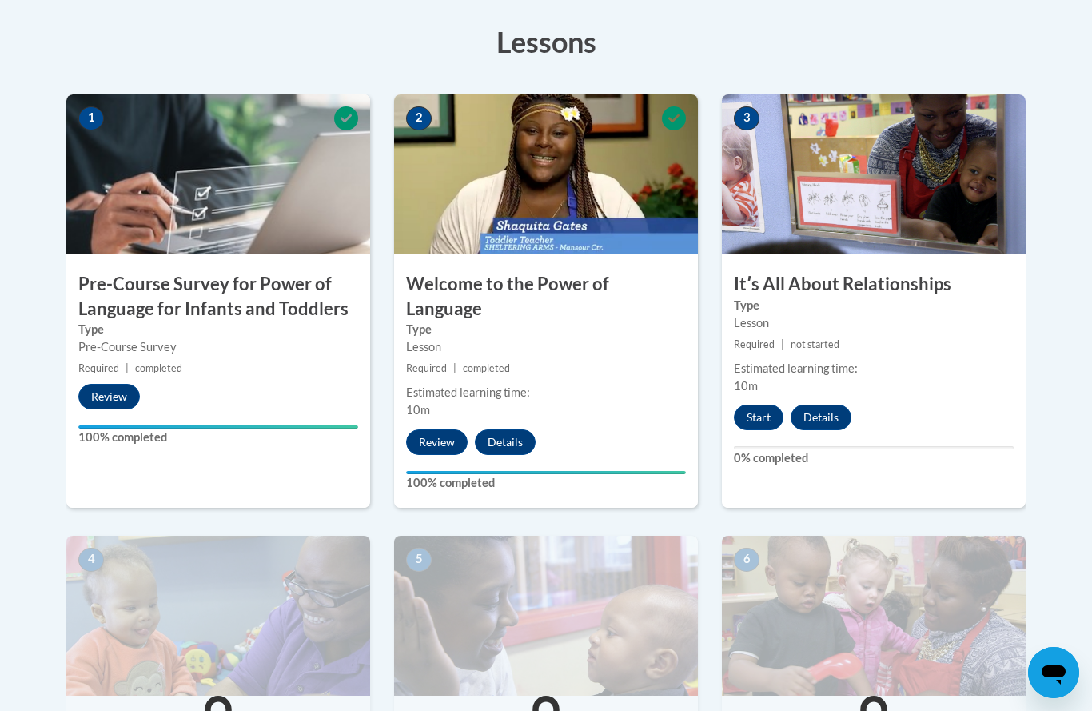
click at [761, 420] on button "Start" at bounding box center [759, 417] width 50 height 26
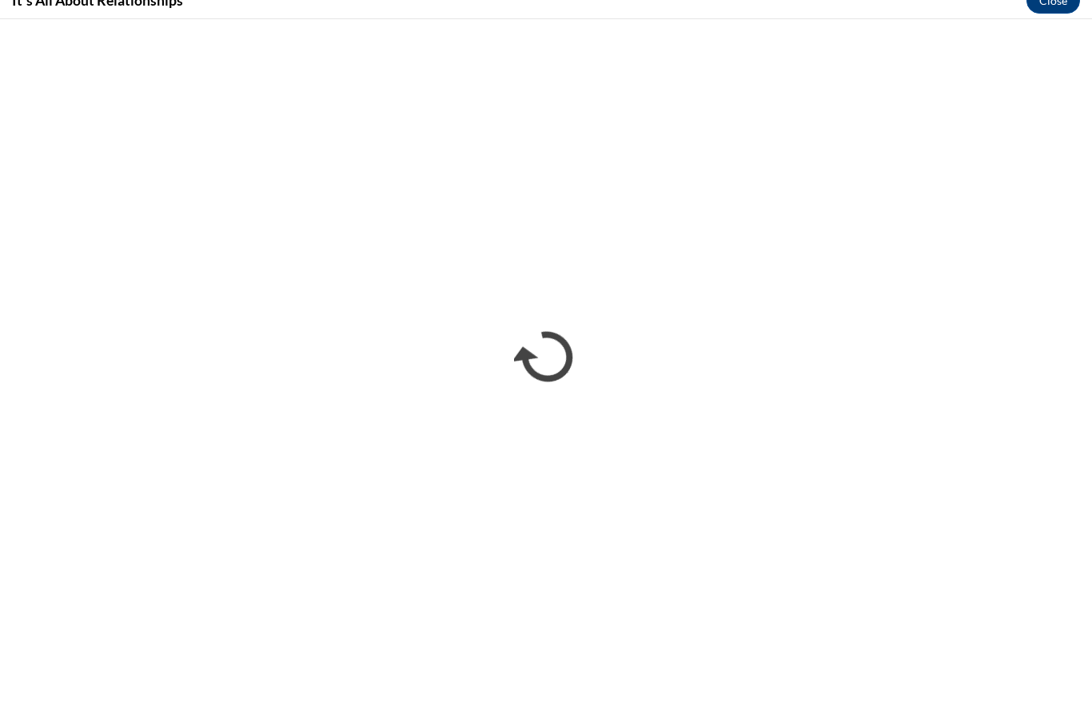
scroll to position [460, 0]
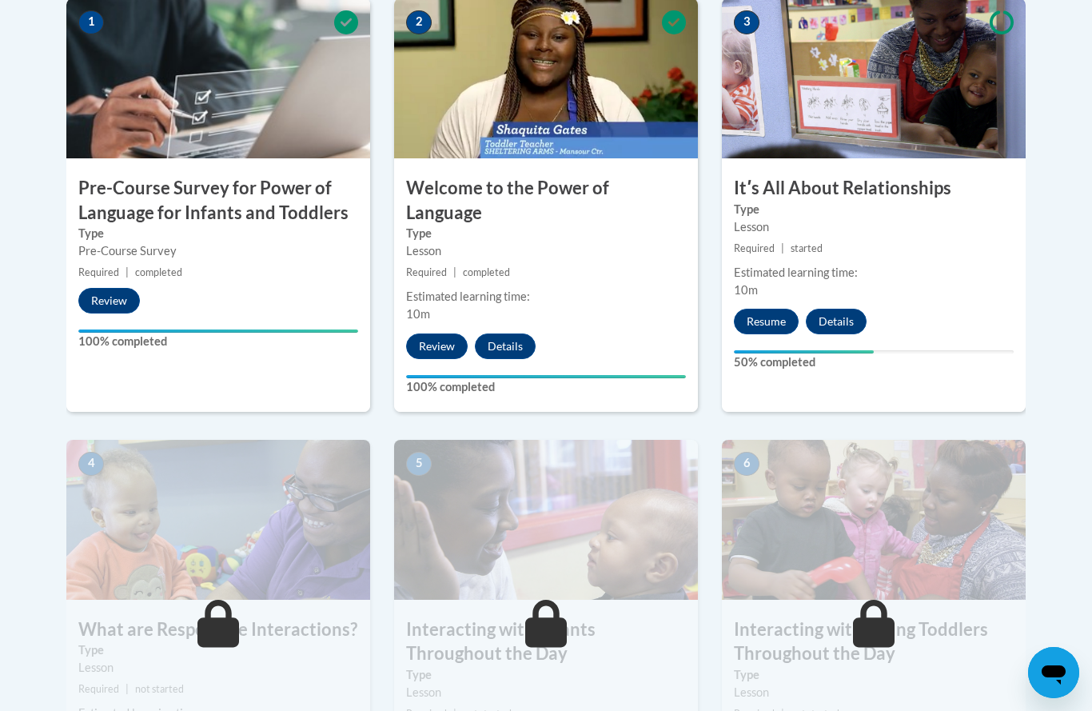
scroll to position [536, 0]
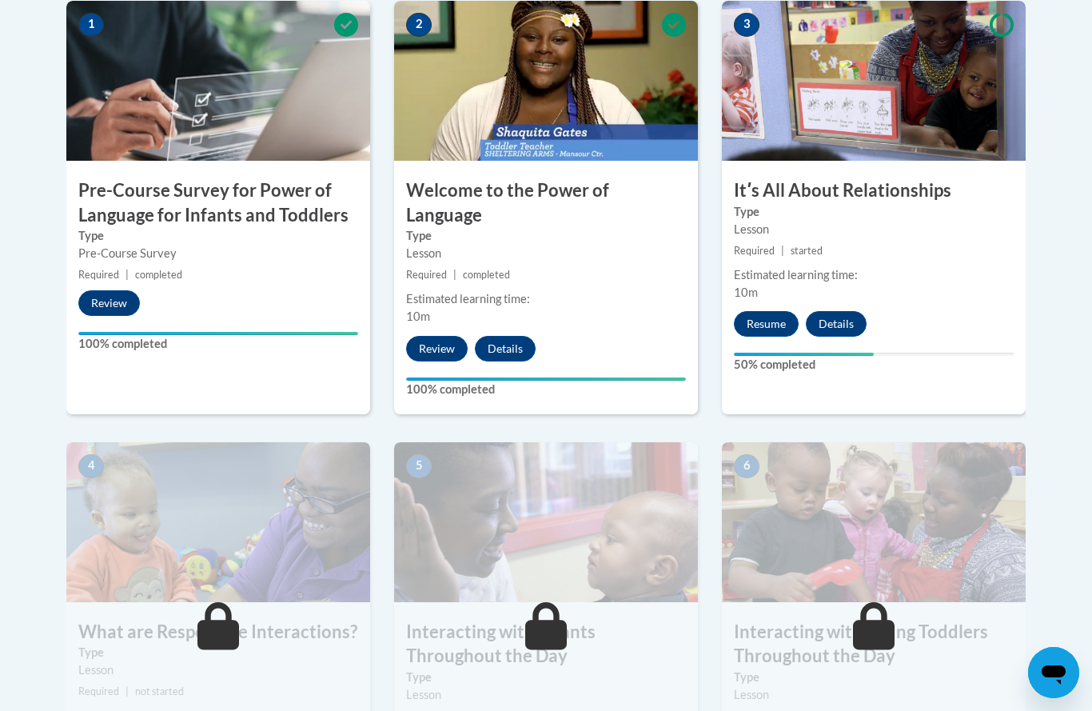
click at [783, 321] on button "Resume" at bounding box center [766, 324] width 65 height 26
